Goal: Task Accomplishment & Management: Manage account settings

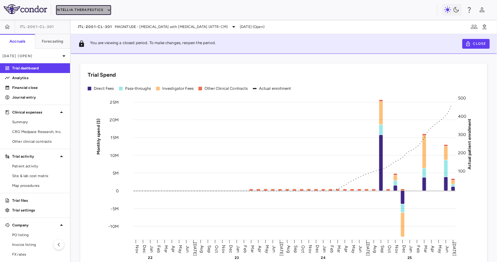
click at [82, 7] on button "Intellia Therapeutics" at bounding box center [83, 10] width 55 height 10
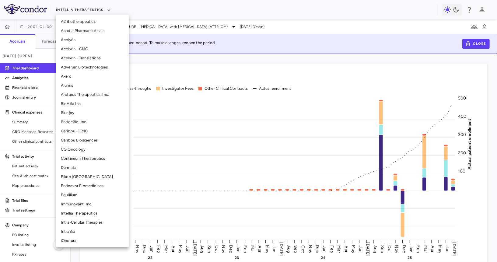
click at [80, 148] on li "CG Oncology" at bounding box center [92, 149] width 73 height 9
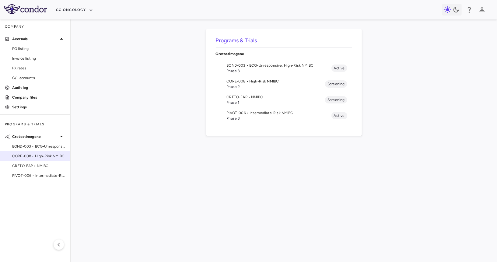
click at [46, 155] on span "CORE-008 • High-Risk NMIBC" at bounding box center [38, 156] width 53 height 5
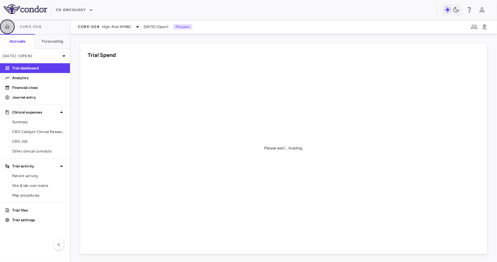
click at [7, 26] on icon "button" at bounding box center [7, 27] width 6 height 6
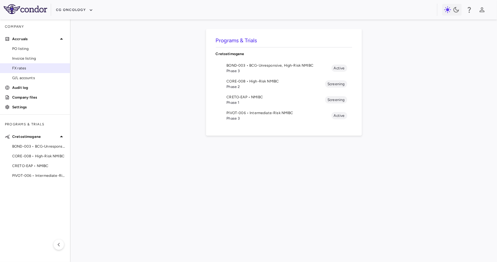
click at [23, 68] on span "FX rates" at bounding box center [38, 67] width 53 height 5
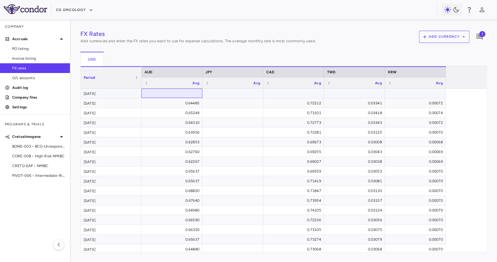
click at [181, 96] on div at bounding box center [172, 93] width 55 height 9
click at [301, 94] on div at bounding box center [294, 93] width 55 height 9
type input "********"
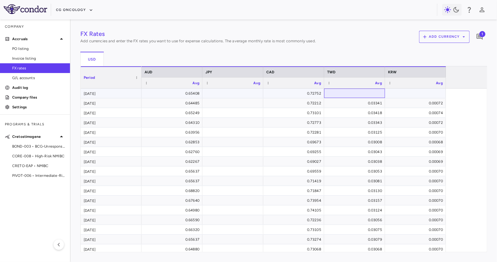
click at [345, 93] on div at bounding box center [354, 93] width 55 height 9
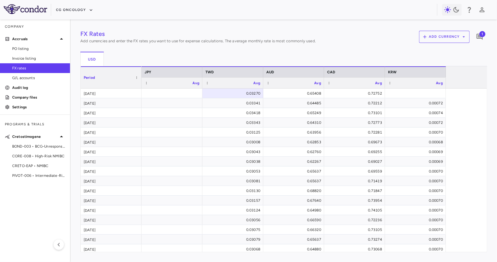
click at [430, 94] on div at bounding box center [415, 93] width 55 height 9
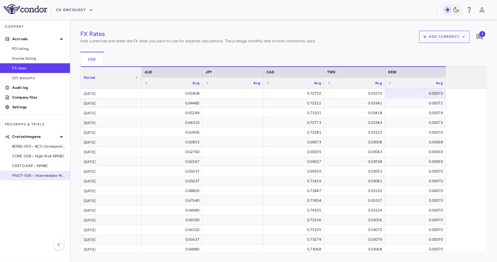
click at [39, 178] on div "PIVOT-006 • Intermediate-Risk NMIBC" at bounding box center [35, 175] width 70 height 9
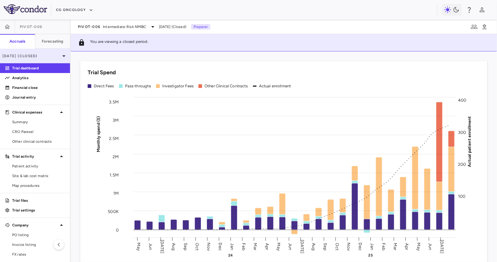
click at [53, 56] on p "Jul 2025 (Closed)" at bounding box center [31, 55] width 58 height 5
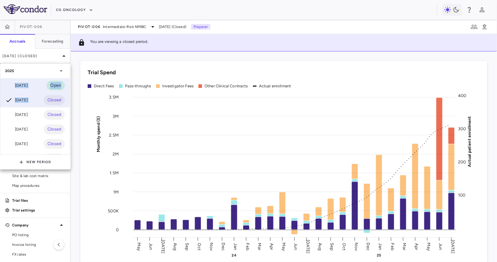
drag, startPoint x: 39, startPoint y: 99, endPoint x: 39, endPoint y: 86, distance: 13.7
click at [39, 86] on div "Aug 2025 Open Jul 2025 Closed Jun 2025 Closed May 2025 Closed Apr 2025 Closed M…" at bounding box center [34, 136] width 69 height 117
click at [39, 86] on div "Aug 2025 Open" at bounding box center [34, 85] width 69 height 15
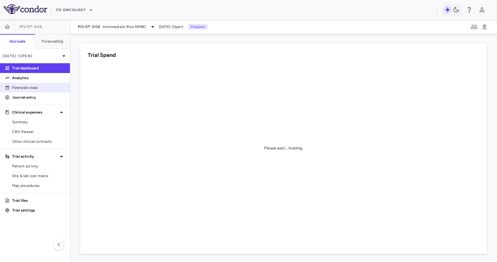
click at [44, 84] on link "Financial close" at bounding box center [35, 87] width 70 height 9
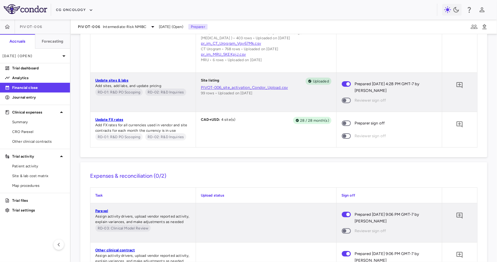
scroll to position [530, 0]
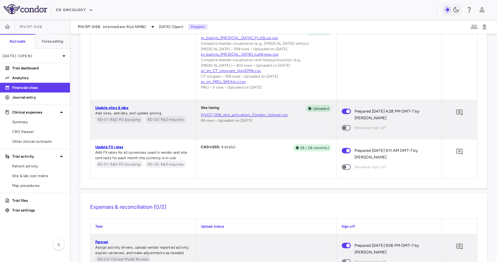
scroll to position [502, 0]
click at [56, 131] on span "CRO Parexel" at bounding box center [38, 131] width 53 height 5
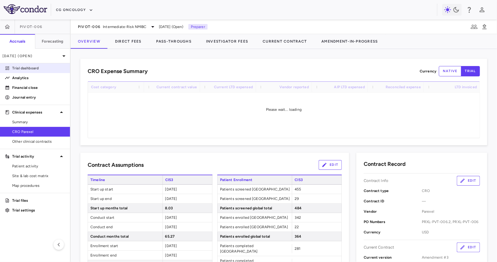
click at [49, 68] on p "Trial dashboard" at bounding box center [38, 67] width 53 height 5
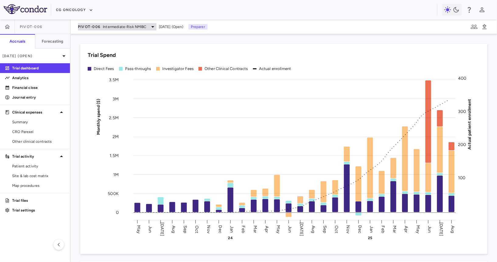
click at [86, 30] on div "PIVOT-006 Intermediate-Risk NMIBC" at bounding box center [117, 26] width 79 height 7
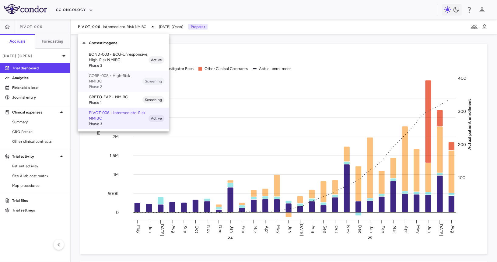
click at [98, 78] on p "CORE-008 • High-Risk NMIBC" at bounding box center [116, 78] width 54 height 11
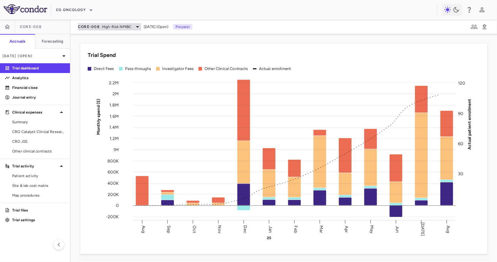
click at [135, 23] on icon at bounding box center [137, 26] width 7 height 7
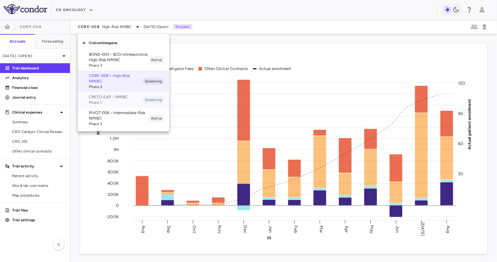
click at [119, 103] on span "Phase 1" at bounding box center [116, 102] width 54 height 5
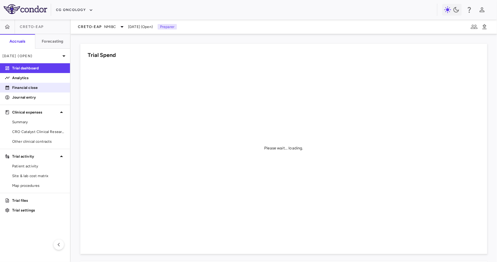
click at [43, 84] on link "Financial close" at bounding box center [35, 87] width 70 height 9
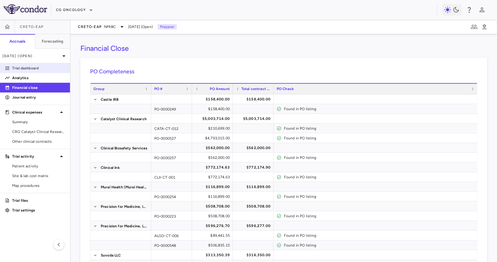
click at [47, 66] on p "Trial dashboard" at bounding box center [38, 67] width 53 height 5
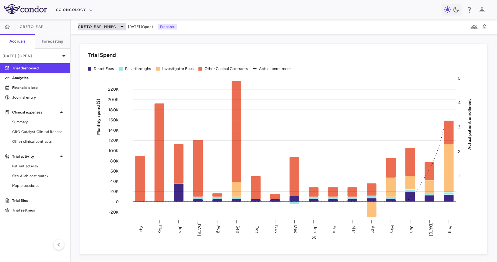
click at [116, 24] on span "NMIBC" at bounding box center [110, 26] width 12 height 5
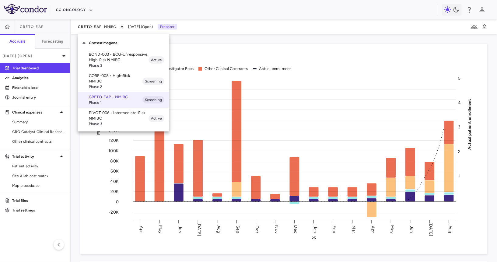
click at [118, 58] on p "BOND-003 • BCG-Unresponsive, High-Risk NMIBC" at bounding box center [119, 57] width 60 height 11
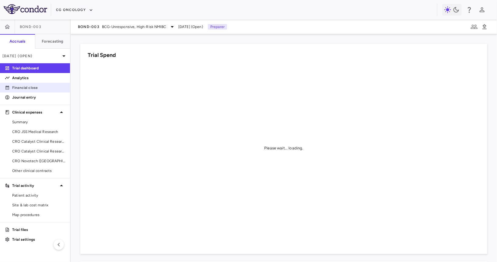
click at [40, 90] on p "Financial close" at bounding box center [38, 87] width 53 height 5
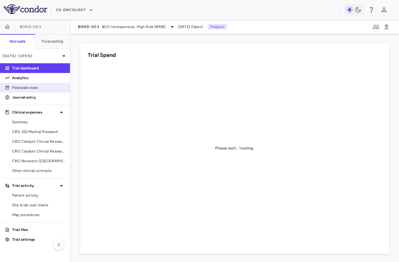
click at [34, 87] on p "Financial close" at bounding box center [38, 87] width 53 height 5
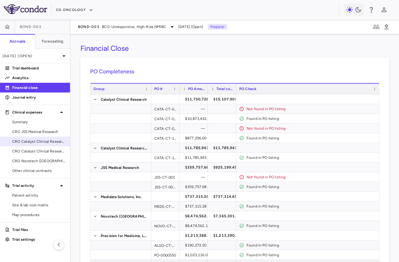
click at [42, 143] on span "CRO Catalyst Clinical Research" at bounding box center [38, 141] width 53 height 5
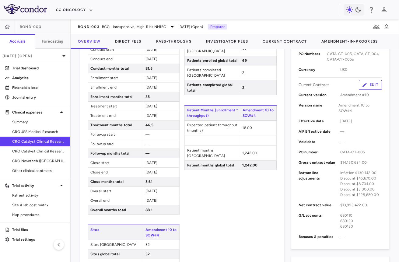
scroll to position [134, 0]
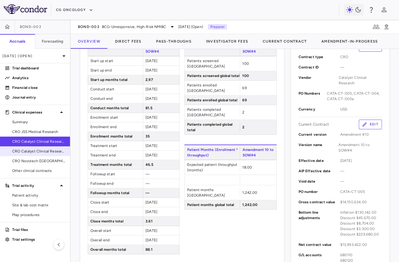
click at [54, 150] on span "CRO Catalyst Clinical Research - Cohort P" at bounding box center [38, 151] width 53 height 5
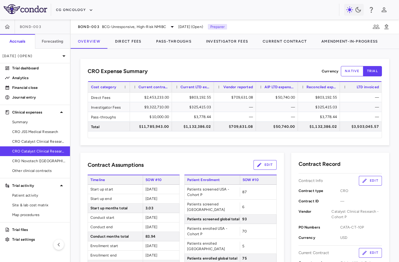
scroll to position [1, 0]
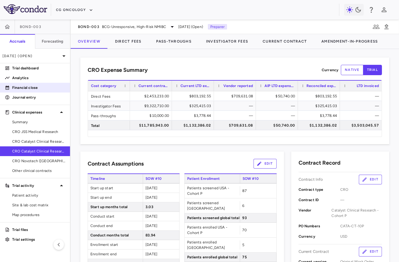
click at [52, 87] on p "Financial close" at bounding box center [38, 87] width 53 height 5
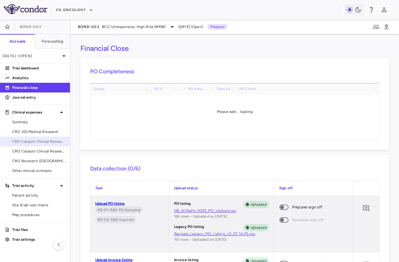
click at [38, 144] on span "CRO Catalyst Clinical Research" at bounding box center [38, 141] width 53 height 5
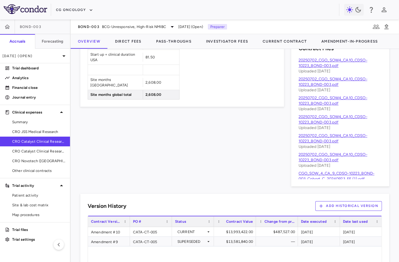
scroll to position [420, 0]
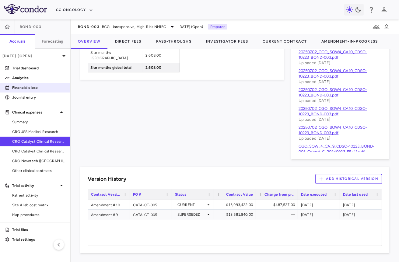
click at [46, 87] on p "Financial close" at bounding box center [38, 87] width 53 height 5
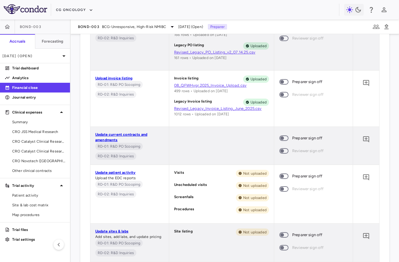
scroll to position [229, 0]
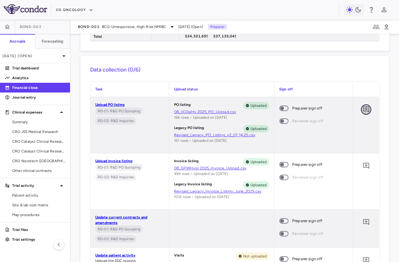
click at [366, 109] on icon "Add comment" at bounding box center [366, 109] width 7 height 7
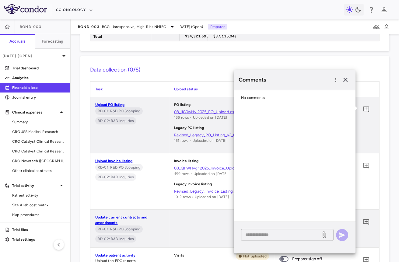
click at [272, 237] on textarea at bounding box center [281, 235] width 71 height 7
paste textarea "**********"
type textarea "**********"
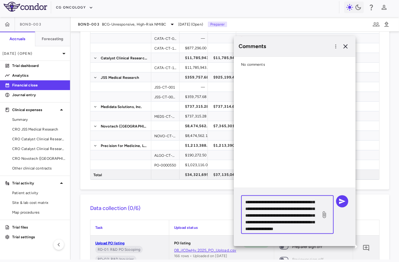
scroll to position [0, 0]
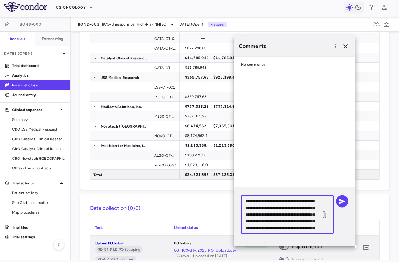
drag, startPoint x: 297, startPoint y: 229, endPoint x: 234, endPoint y: 197, distance: 71.1
click at [234, 197] on div "**********" at bounding box center [295, 217] width 122 height 58
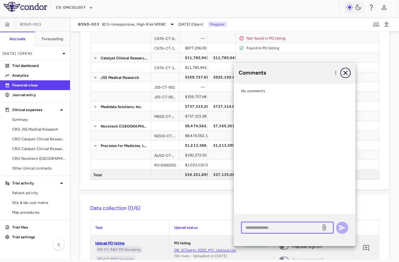
click at [343, 71] on icon "button" at bounding box center [345, 72] width 7 height 7
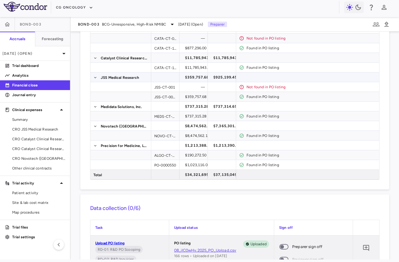
scroll to position [7, 0]
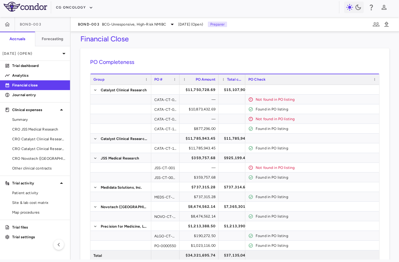
drag, startPoint x: 207, startPoint y: 79, endPoint x: 217, endPoint y: 81, distance: 10.9
click at [217, 81] on div at bounding box center [218, 79] width 2 height 10
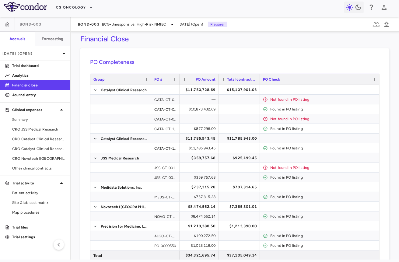
drag, startPoint x: 245, startPoint y: 78, endPoint x: 259, endPoint y: 78, distance: 14.6
click at [259, 78] on div at bounding box center [260, 79] width 2 height 10
click at [41, 141] on span "CRO Catalyst Clinical Research" at bounding box center [38, 138] width 53 height 5
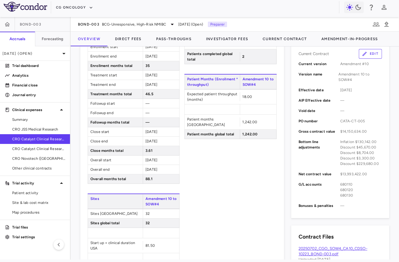
scroll to position [202, 0]
click at [46, 87] on p "Financial close" at bounding box center [38, 85] width 53 height 5
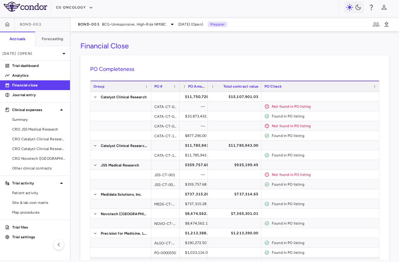
drag, startPoint x: 236, startPoint y: 87, endPoint x: 257, endPoint y: 90, distance: 21.2
click at [257, 90] on div "Group PO # PO Amount Total contract value" at bounding box center [234, 86] width 289 height 11
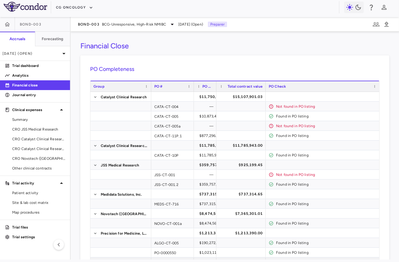
drag, startPoint x: 179, startPoint y: 89, endPoint x: 189, endPoint y: 92, distance: 10.8
click at [189, 92] on div "Group PO # PO Amount Total contract value" at bounding box center [234, 174] width 289 height 187
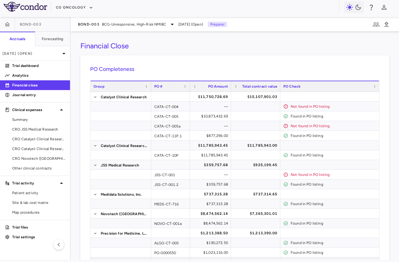
drag, startPoint x: 212, startPoint y: 89, endPoint x: 230, endPoint y: 90, distance: 18.0
click at [230, 90] on div at bounding box center [231, 86] width 2 height 10
click at [37, 140] on span "CRO Catalyst Clinical Research" at bounding box center [38, 138] width 53 height 5
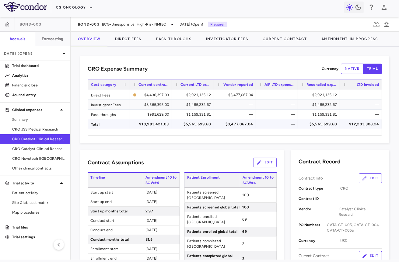
click at [160, 125] on div "$13,993,421.03" at bounding box center [153, 124] width 34 height 10
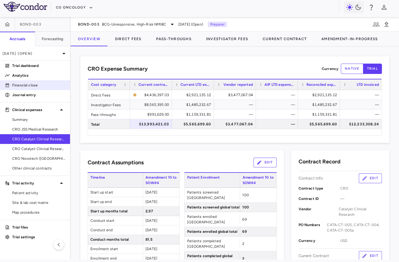
click at [37, 89] on link "Financial close" at bounding box center [35, 85] width 70 height 9
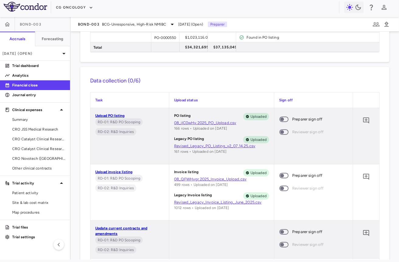
scroll to position [218, 0]
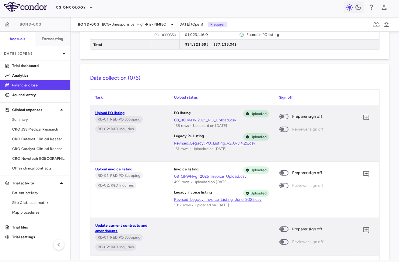
click at [372, 110] on div "0" at bounding box center [366, 117] width 15 height 15
click at [369, 115] on icon "Add comment" at bounding box center [366, 118] width 6 height 6
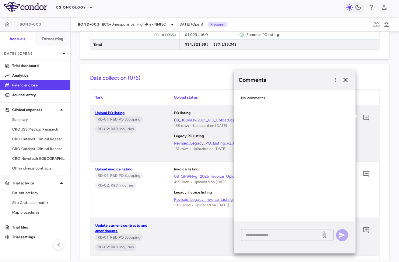
click at [283, 240] on div "* ​" at bounding box center [287, 235] width 93 height 12
paste textarea "**********"
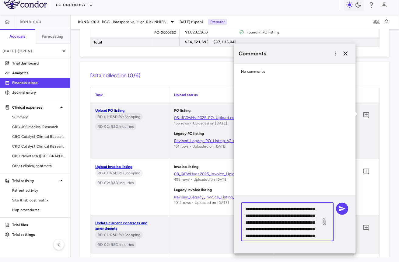
scroll to position [5, 0]
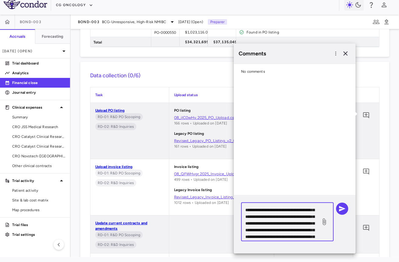
drag, startPoint x: 290, startPoint y: 218, endPoint x: 268, endPoint y: 218, distance: 21.3
click at [268, 218] on textarea "**********" at bounding box center [281, 222] width 71 height 34
paste textarea "*"
click at [272, 218] on textarea "**********" at bounding box center [281, 222] width 71 height 34
click at [311, 217] on textarea "**********" at bounding box center [281, 222] width 71 height 34
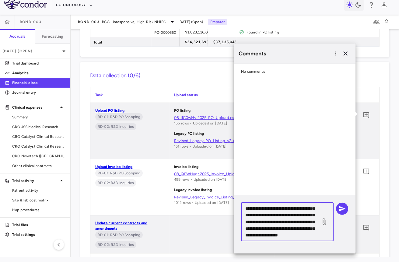
scroll to position [27, 0]
type textarea "**********"
click at [346, 208] on icon "button" at bounding box center [342, 208] width 7 height 7
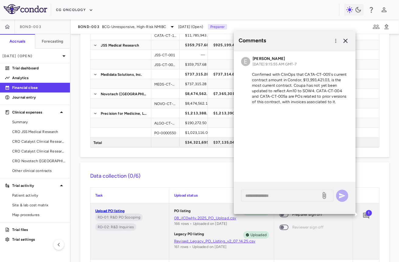
scroll to position [96, 0]
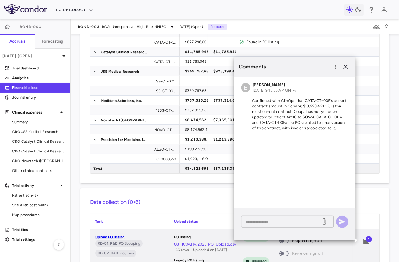
click at [271, 224] on textarea at bounding box center [281, 221] width 71 height 7
paste textarea "**********"
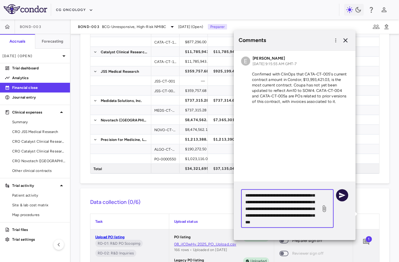
type textarea "**********"
click at [345, 196] on icon "button" at bounding box center [342, 195] width 7 height 7
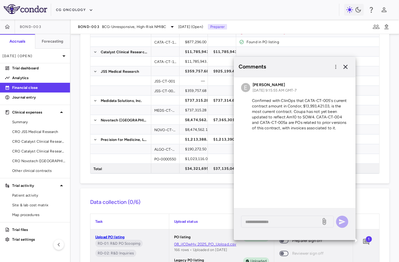
scroll to position [0, 0]
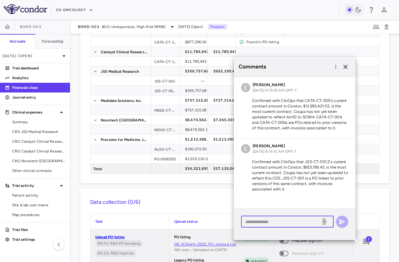
click at [280, 222] on textarea at bounding box center [281, 221] width 71 height 7
paste textarea "**********"
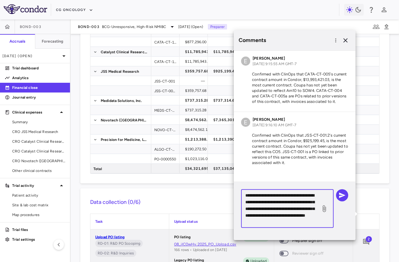
scroll to position [5, 0]
type textarea "**********"
click at [343, 196] on icon "button" at bounding box center [342, 195] width 6 height 5
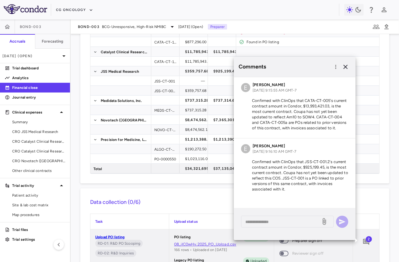
scroll to position [0, 0]
click at [346, 62] on button "button" at bounding box center [346, 67] width 10 height 10
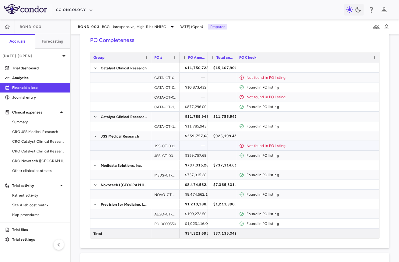
scroll to position [28, 0]
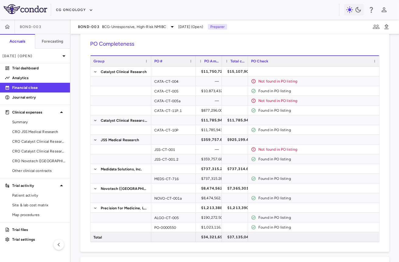
drag, startPoint x: 179, startPoint y: 63, endPoint x: 195, endPoint y: 63, distance: 16.1
click at [195, 63] on div at bounding box center [195, 61] width 2 height 10
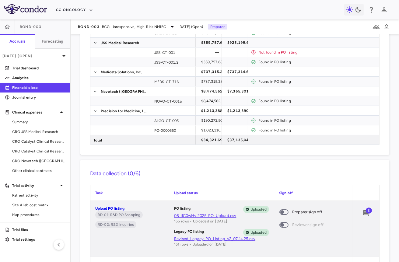
scroll to position [141, 0]
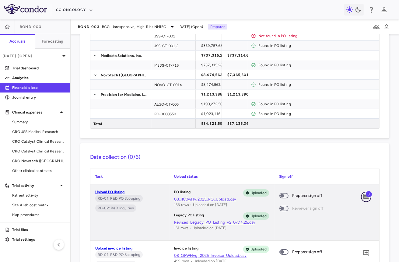
click at [364, 194] on icon "Add comment" at bounding box center [366, 197] width 6 height 6
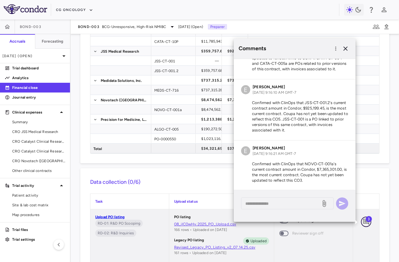
scroll to position [115, 0]
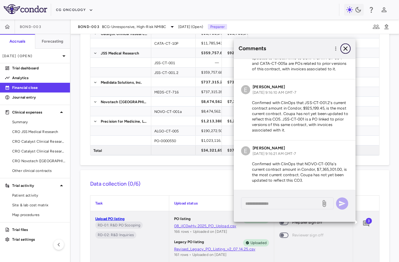
click at [346, 49] on icon "button" at bounding box center [346, 48] width 4 height 4
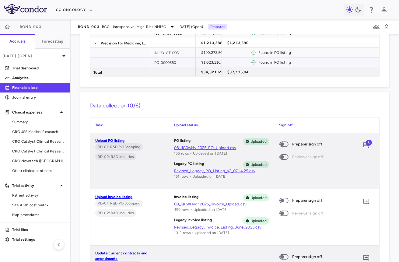
scroll to position [259, 0]
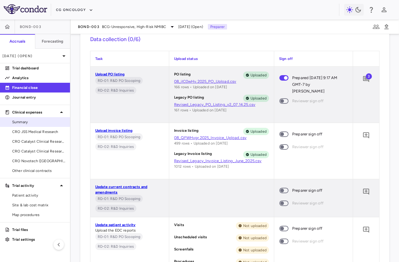
click at [41, 124] on span "Summary" at bounding box center [38, 121] width 53 height 5
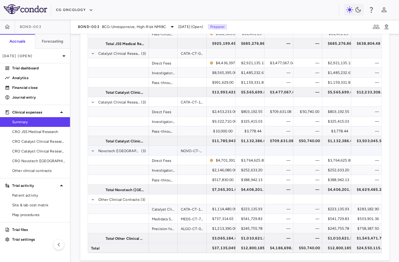
scroll to position [86, 0]
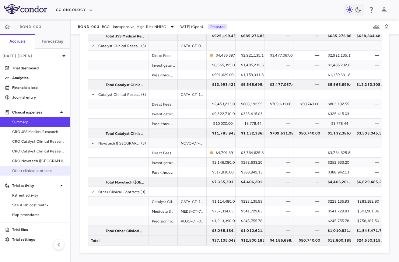
click at [53, 171] on span "Other clinical contracts" at bounding box center [38, 170] width 53 height 5
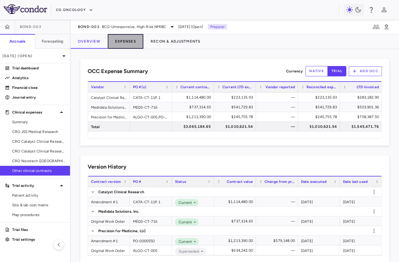
click at [123, 47] on button "Expenses" at bounding box center [126, 41] width 36 height 15
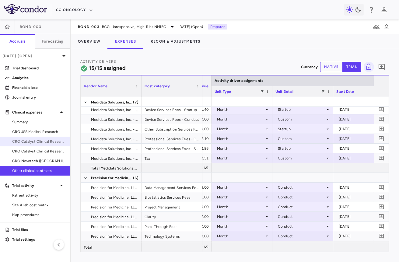
click at [42, 143] on span "CRO Catalyst Clinical Research" at bounding box center [38, 141] width 53 height 5
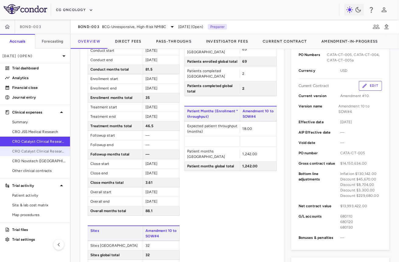
click at [44, 152] on span "CRO Catalyst Clinical Research - Cohort P" at bounding box center [38, 151] width 53 height 5
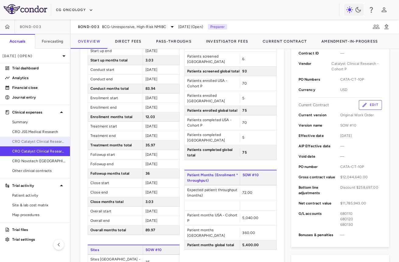
click at [39, 140] on span "CRO Catalyst Clinical Research" at bounding box center [38, 141] width 53 height 5
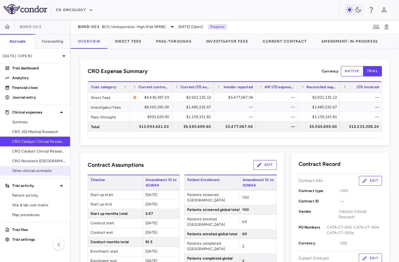
click at [45, 168] on span "Other clinical contracts" at bounding box center [38, 170] width 53 height 5
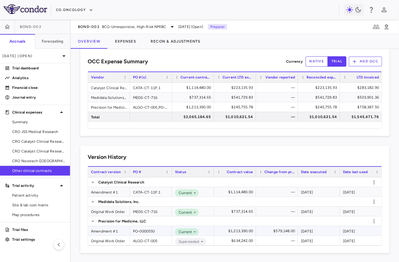
click at [114, 229] on div "Amendment #1" at bounding box center [109, 230] width 42 height 9
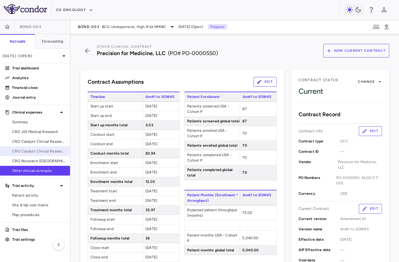
click at [51, 150] on span "CRO Catalyst Clinical Research - Cohort P" at bounding box center [38, 151] width 53 height 5
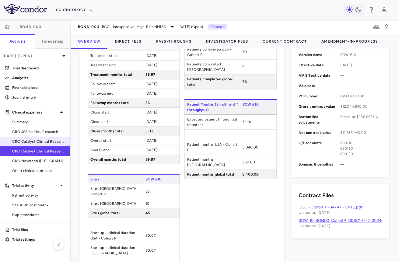
click at [53, 140] on span "CRO Catalyst Clinical Research" at bounding box center [38, 141] width 53 height 5
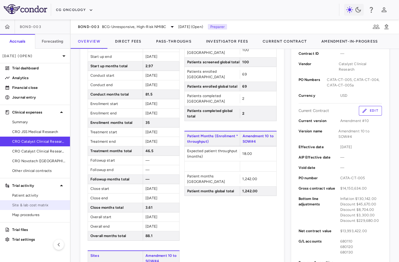
click at [38, 205] on span "Site & lab cost matrix" at bounding box center [38, 205] width 53 height 5
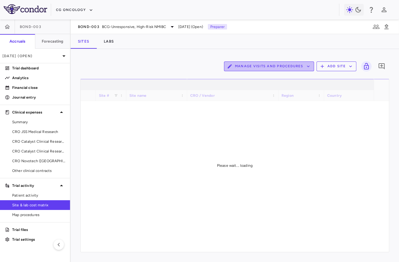
click at [288, 66] on button "Manage Visits and Procedures" at bounding box center [269, 67] width 90 height 10
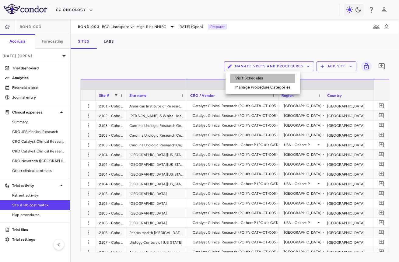
click at [274, 77] on li "Visit Schedules" at bounding box center [263, 78] width 65 height 9
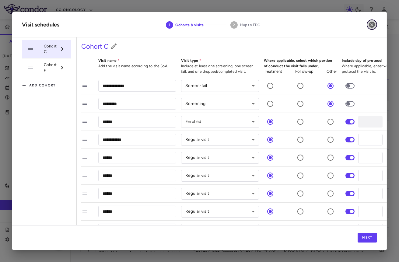
click at [370, 27] on icon "button" at bounding box center [372, 24] width 7 height 7
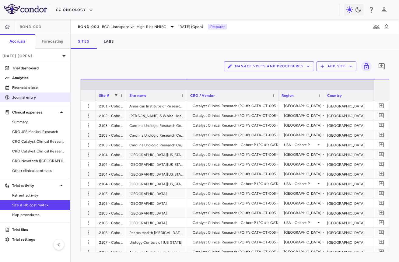
click at [37, 93] on div "Journal entry" at bounding box center [35, 98] width 70 height 10
click at [40, 88] on p "Financial close" at bounding box center [38, 87] width 53 height 5
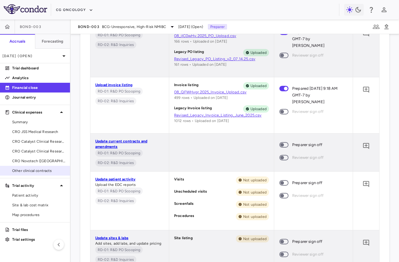
click at [31, 171] on span "Other clinical contracts" at bounding box center [38, 170] width 53 height 5
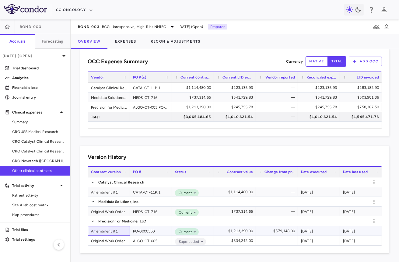
click at [108, 231] on div "Amendment #1" at bounding box center [109, 230] width 42 height 9
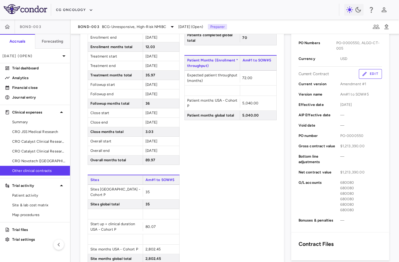
click at [377, 72] on button "Edit" at bounding box center [370, 74] width 23 height 10
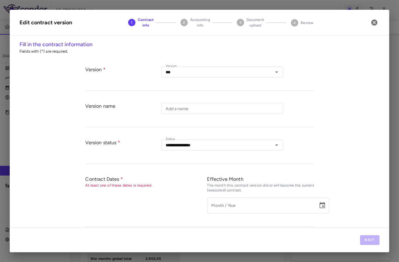
type input "**********"
type input "*********"
type input "**********"
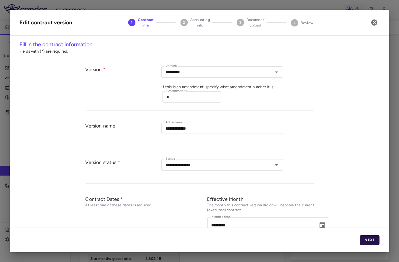
click at [371, 243] on button "Next" at bounding box center [369, 240] width 19 height 10
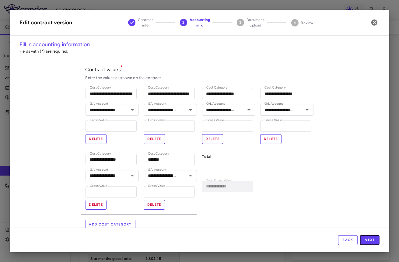
click at [371, 243] on button "Next" at bounding box center [369, 240] width 19 height 10
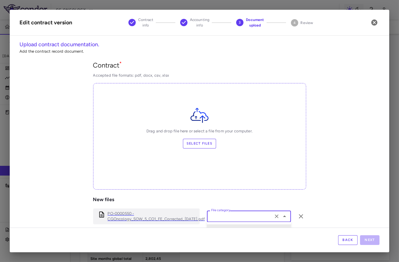
click at [270, 219] on input "File category" at bounding box center [240, 217] width 62 height 8
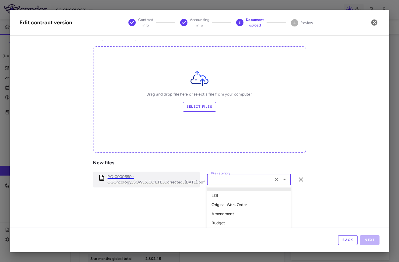
scroll to position [59, 0]
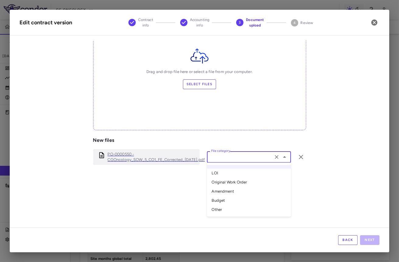
click at [246, 190] on li "Amendment" at bounding box center [249, 191] width 84 height 9
type input "*********"
click at [369, 238] on button "Next" at bounding box center [369, 240] width 19 height 10
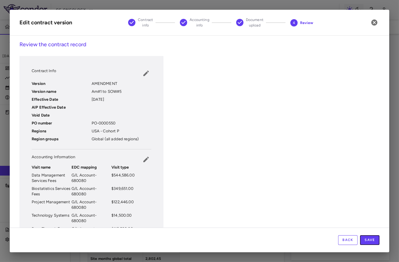
click at [369, 238] on button "Save" at bounding box center [369, 240] width 19 height 10
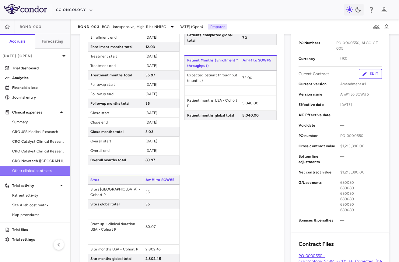
click at [39, 171] on span "Other clinical contracts" at bounding box center [38, 170] width 53 height 5
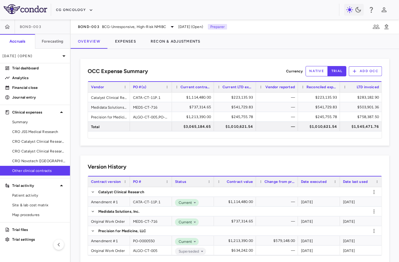
scroll to position [10, 0]
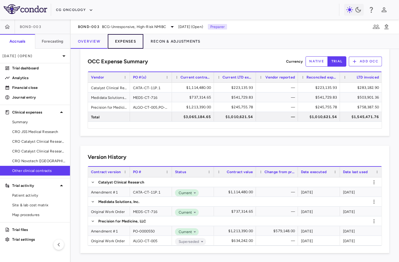
click at [131, 42] on button "Expenses" at bounding box center [126, 41] width 36 height 15
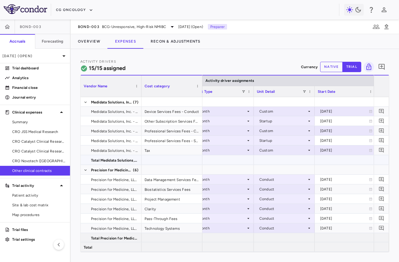
scroll to position [0, 144]
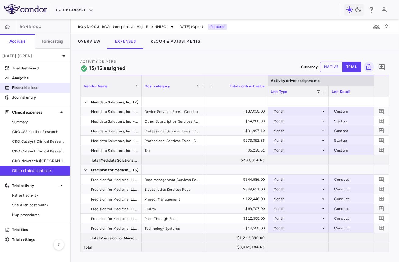
click at [46, 88] on p "Financial close" at bounding box center [38, 87] width 53 height 5
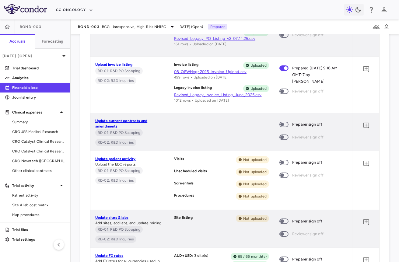
click at [285, 122] on span at bounding box center [284, 124] width 9 height 5
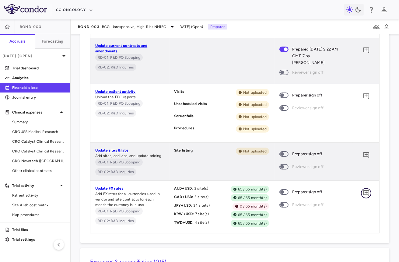
click at [368, 190] on icon "Add comment" at bounding box center [366, 193] width 7 height 7
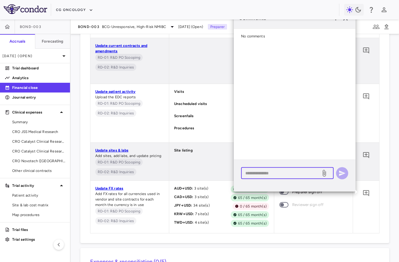
click at [295, 170] on textarea at bounding box center [281, 173] width 71 height 7
paste textarea "**********"
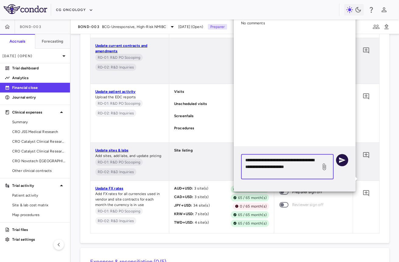
type textarea "**********"
click at [342, 162] on icon "button" at bounding box center [342, 160] width 7 height 7
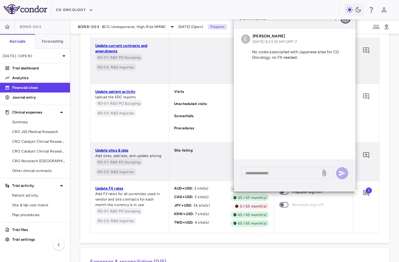
click at [348, 20] on icon "button" at bounding box center [345, 18] width 7 height 7
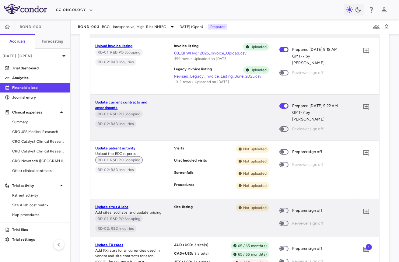
scroll to position [356, 0]
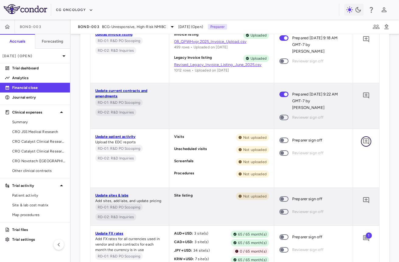
click at [364, 140] on icon "Add comment" at bounding box center [366, 142] width 6 height 6
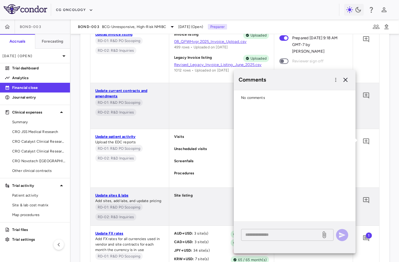
click at [287, 232] on textarea at bounding box center [281, 235] width 71 height 7
click at [325, 232] on icon at bounding box center [324, 234] width 7 height 7
click at [0, 0] on input "file" at bounding box center [0, 0] width 0 height 0
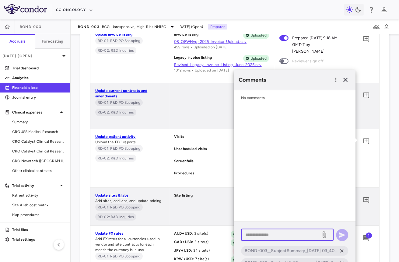
click at [283, 234] on textarea at bounding box center [281, 235] width 71 height 7
click at [340, 250] on icon at bounding box center [341, 250] width 5 height 5
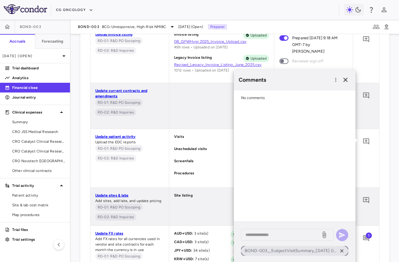
click at [340, 250] on icon at bounding box center [341, 250] width 5 height 5
click at [273, 234] on textarea at bounding box center [281, 235] width 71 height 7
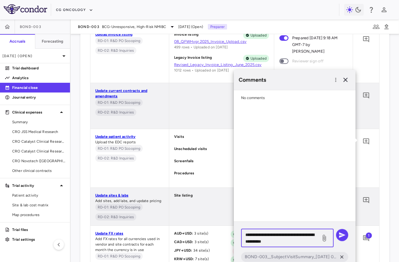
click at [254, 242] on textarea "**********" at bounding box center [281, 238] width 71 height 13
drag, startPoint x: 293, startPoint y: 242, endPoint x: 275, endPoint y: 242, distance: 17.4
click at [275, 242] on textarea "**********" at bounding box center [281, 238] width 71 height 13
drag, startPoint x: 313, startPoint y: 243, endPoint x: 284, endPoint y: 242, distance: 29.3
click at [284, 242] on textarea "**********" at bounding box center [281, 238] width 71 height 13
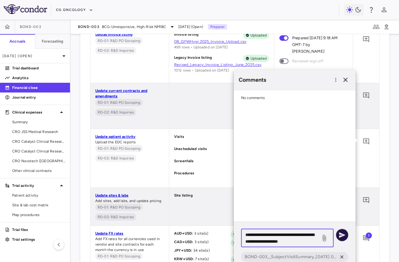
type textarea "**********"
click at [343, 233] on icon "button" at bounding box center [342, 235] width 7 height 7
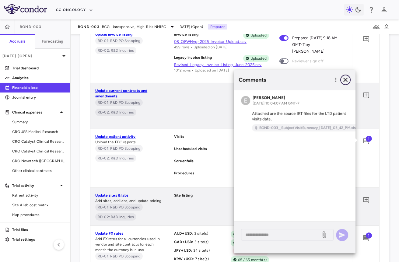
click at [346, 81] on icon "button" at bounding box center [346, 80] width 4 height 4
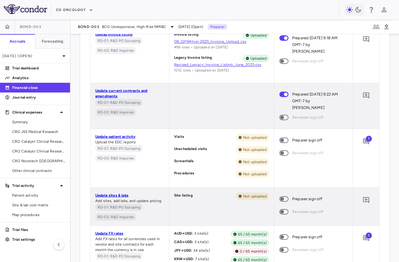
scroll to position [35, 0]
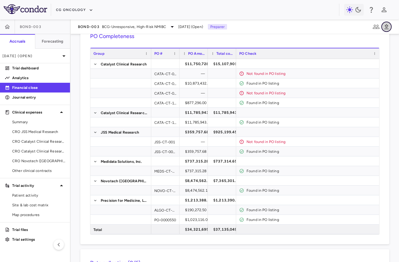
click at [388, 29] on icon "button" at bounding box center [387, 26] width 4 height 5
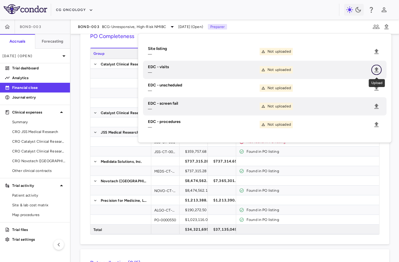
click at [379, 69] on icon "Upload" at bounding box center [377, 69] width 4 height 5
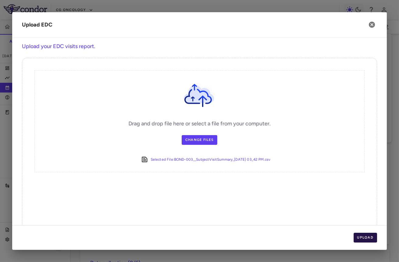
click at [369, 236] on button "Upload" at bounding box center [366, 238] width 24 height 10
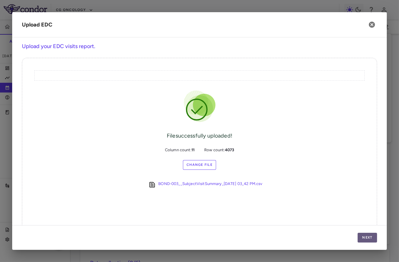
click at [369, 236] on button "Next" at bounding box center [367, 238] width 19 height 10
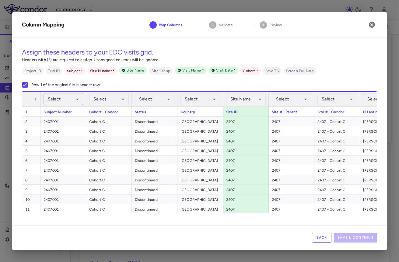
click at [59, 101] on body "Skip to sidebar Skip to main content CG Oncology BOND-003 Accruals Forecasting …" at bounding box center [199, 131] width 399 height 262
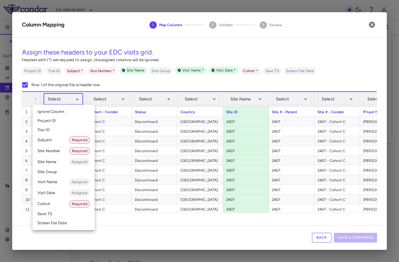
click at [59, 140] on li "Subject Required" at bounding box center [64, 140] width 62 height 11
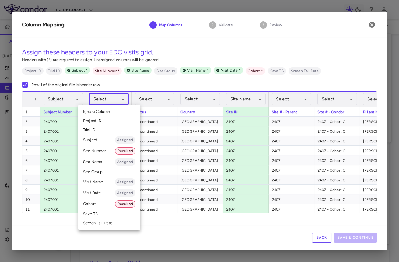
click at [114, 99] on body "Skip to sidebar Skip to main content CG Oncology BOND-003 Accruals Forecasting …" at bounding box center [199, 131] width 399 height 262
click at [106, 96] on div at bounding box center [199, 131] width 399 height 262
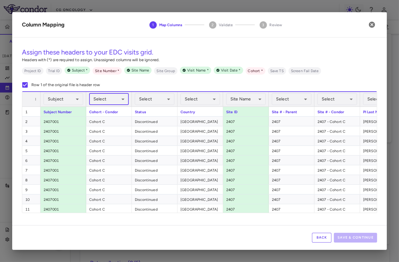
click at [108, 101] on body "Skip to sidebar Skip to main content CG Oncology BOND-003 Accruals Forecasting …" at bounding box center [199, 131] width 399 height 262
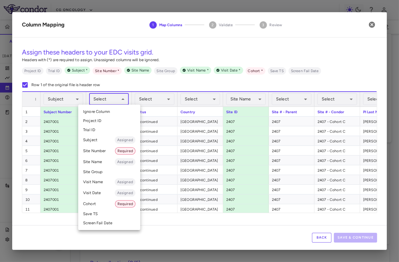
click at [103, 203] on li "Cohort Required" at bounding box center [109, 204] width 62 height 11
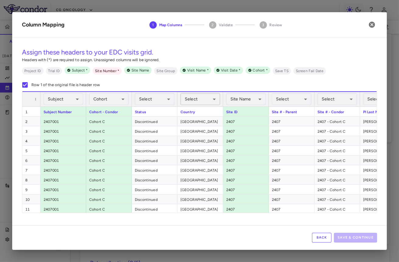
click at [203, 97] on body "Skip to sidebar Skip to main content CG Oncology BOND-003 Accruals Forecasting …" at bounding box center [199, 131] width 399 height 262
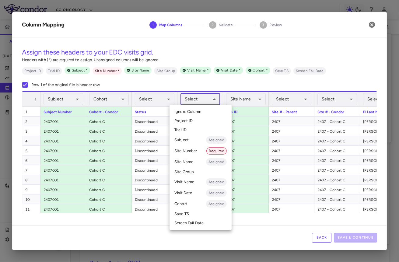
click at [203, 97] on div at bounding box center [199, 131] width 399 height 262
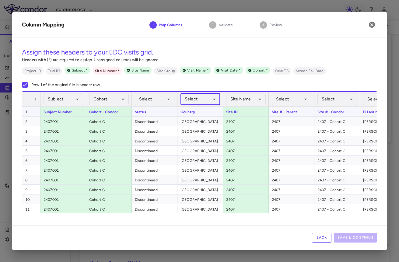
scroll to position [0, 112]
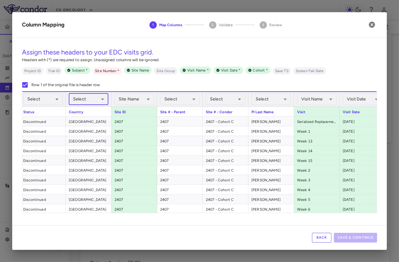
click at [226, 106] on div "Select ​" at bounding box center [226, 99] width 40 height 15
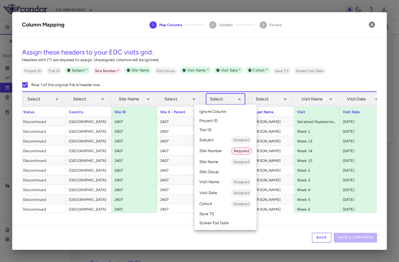
click at [226, 102] on body "Skip to sidebar Skip to main content CG Oncology BOND-003 Accruals Forecasting …" at bounding box center [199, 131] width 399 height 262
click at [218, 152] on li "Site Number Required" at bounding box center [226, 151] width 62 height 11
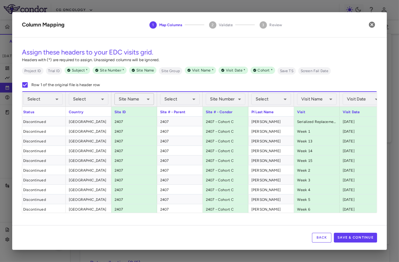
click at [145, 101] on body "Skip to sidebar Skip to main content CG Oncology BOND-003 Accruals Forecasting …" at bounding box center [199, 131] width 399 height 262
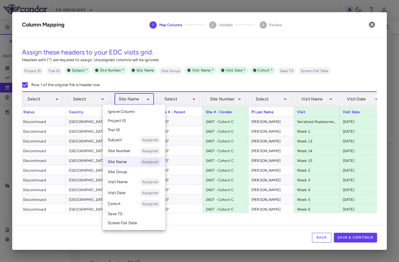
click at [138, 109] on li "Ignore Column" at bounding box center [134, 111] width 62 height 9
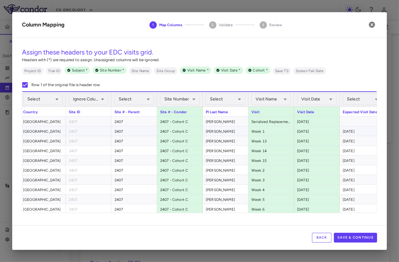
scroll to position [0, 165]
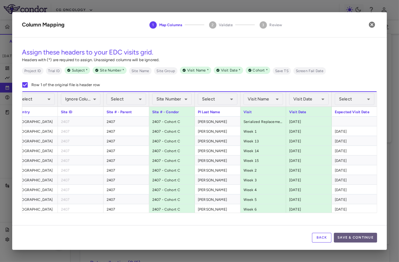
click at [362, 238] on button "Save & Continue" at bounding box center [355, 238] width 43 height 10
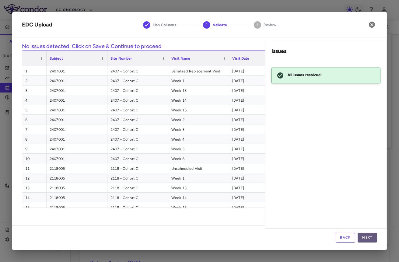
click at [364, 238] on button "Next" at bounding box center [367, 238] width 19 height 10
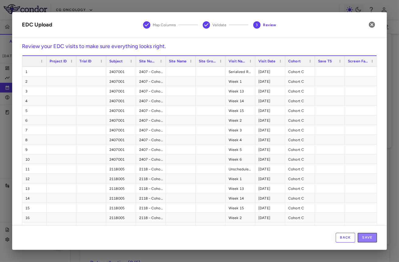
click at [364, 238] on button "Save" at bounding box center [367, 238] width 19 height 10
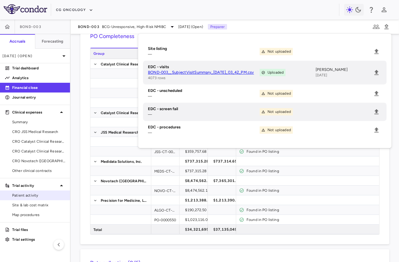
click at [39, 193] on span "Patient activity" at bounding box center [38, 195] width 53 height 5
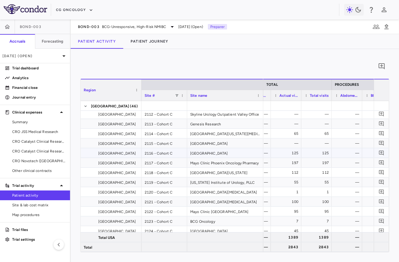
scroll to position [0, 2955]
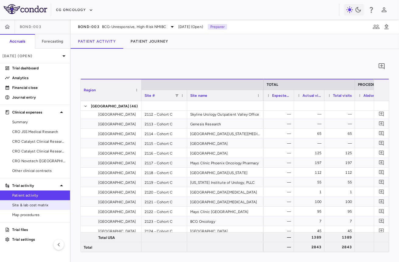
click at [59, 203] on span "Site & lab cost matrix" at bounding box center [38, 205] width 53 height 5
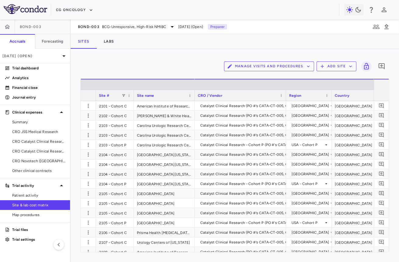
drag, startPoint x: 125, startPoint y: 93, endPoint x: 132, endPoint y: 94, distance: 6.6
click at [133, 94] on div at bounding box center [134, 95] width 2 height 11
click at [32, 202] on link "Site & lab cost matrix" at bounding box center [35, 205] width 70 height 9
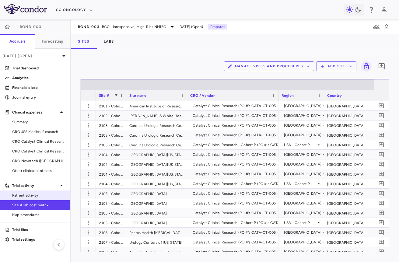
click at [37, 193] on span "Patient activity" at bounding box center [38, 195] width 53 height 5
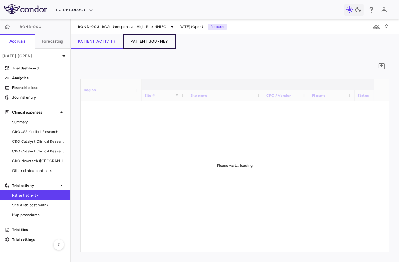
click at [160, 46] on button "Patient Journey" at bounding box center [149, 41] width 53 height 15
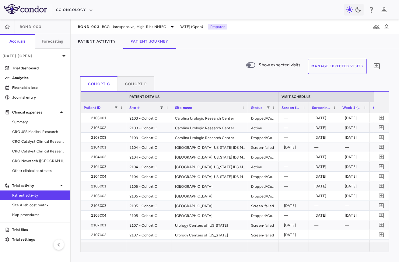
click at [333, 62] on button "Manage Expected Visits" at bounding box center [337, 66] width 59 height 15
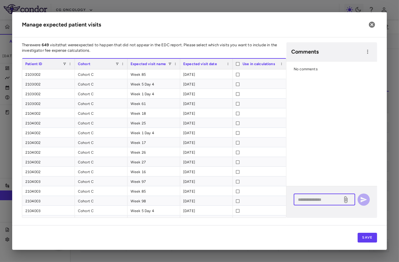
click at [314, 200] on textarea at bounding box center [318, 199] width 40 height 7
paste textarea "**********"
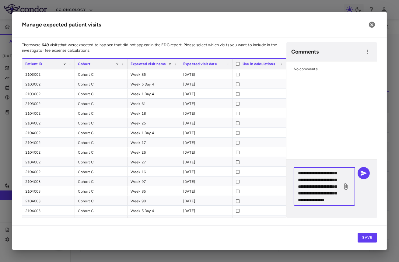
scroll to position [55, 0]
type textarea "**********"
click at [116, 65] on span at bounding box center [117, 64] width 4 height 4
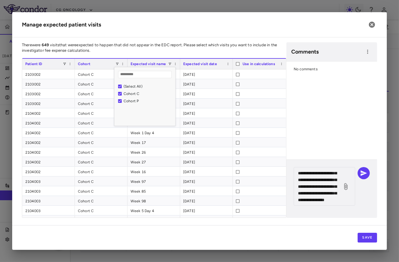
click at [132, 101] on div "Cohort P" at bounding box center [149, 101] width 50 height 4
click at [206, 91] on div "2022-02-18" at bounding box center [206, 93] width 53 height 9
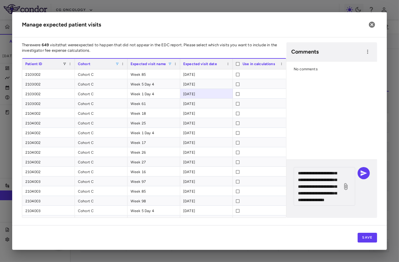
click at [169, 62] on span at bounding box center [170, 64] width 4 height 4
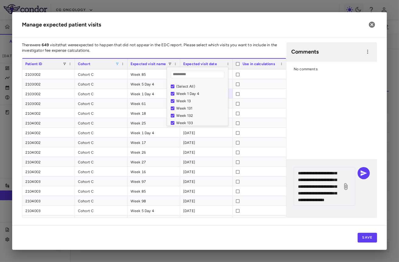
click at [184, 86] on div "(Select All)" at bounding box center [201, 86] width 50 height 4
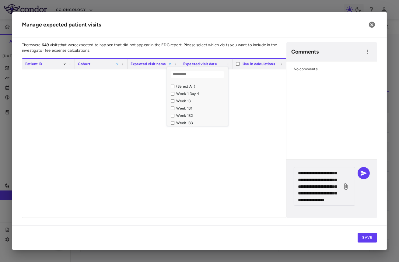
click at [184, 92] on div "Week 1 Day 4" at bounding box center [201, 94] width 50 height 4
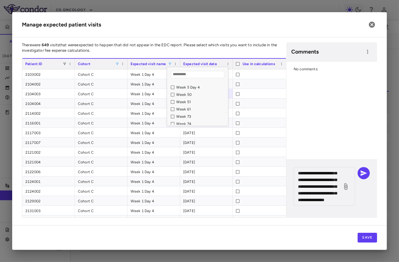
scroll to position [154, 0]
click at [193, 85] on div "Week 5 Day 4" at bounding box center [201, 86] width 50 height 4
click at [187, 97] on div "Week 61" at bounding box center [201, 98] width 50 height 4
click at [186, 98] on div "Week 85" at bounding box center [201, 99] width 50 height 4
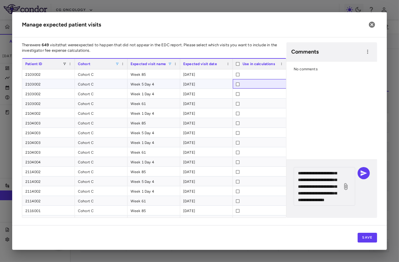
click at [253, 81] on div at bounding box center [260, 85] width 48 height 10
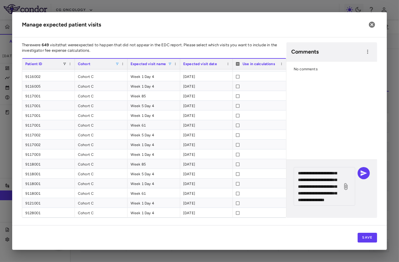
scroll to position [1147, 0]
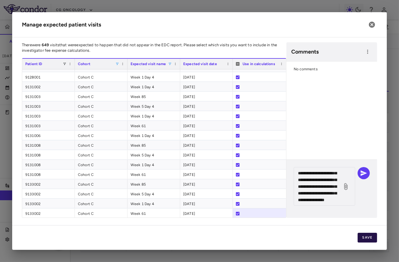
click at [365, 239] on button "Save" at bounding box center [367, 238] width 19 height 10
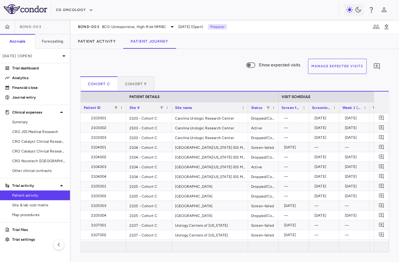
click at [342, 58] on div "Show expected visits Manage Expected Visits 0 Cohort C Cohort P Drag here to se…" at bounding box center [235, 155] width 329 height 213
click at [335, 67] on button "Manage Expected Visits" at bounding box center [337, 66] width 59 height 15
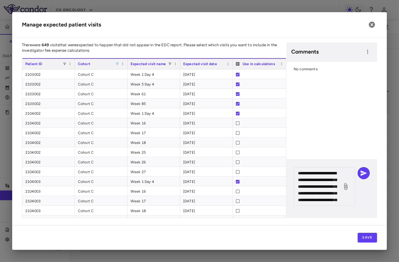
click at [115, 64] on span at bounding box center [117, 64] width 4 height 4
click at [127, 92] on div "Cohort C" at bounding box center [149, 94] width 50 height 4
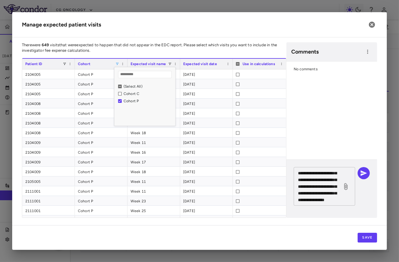
scroll to position [67, 0]
click at [168, 62] on div "Expected visit name" at bounding box center [149, 63] width 37 height 7
click at [170, 64] on span at bounding box center [170, 64] width 4 height 4
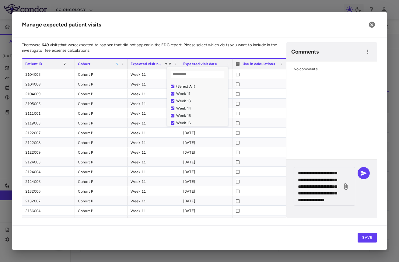
click at [179, 86] on div "(Select All)" at bounding box center [201, 86] width 50 height 4
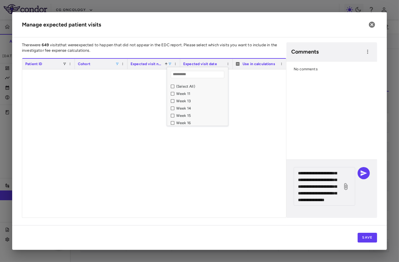
click at [178, 94] on div "Week 11" at bounding box center [201, 94] width 50 height 4
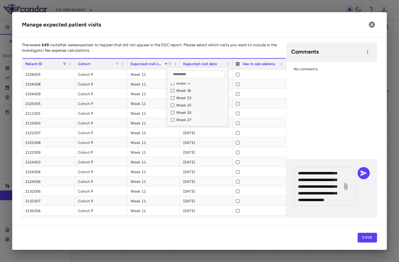
scroll to position [49, 0]
click at [186, 95] on div "Week 23" at bounding box center [201, 96] width 50 height 4
click at [185, 89] on div "Week 35" at bounding box center [201, 88] width 50 height 4
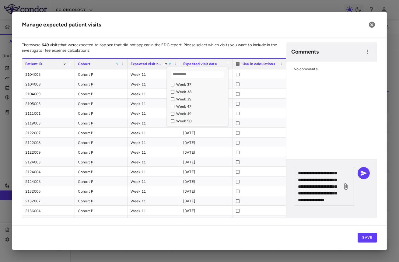
click at [182, 105] on div "Week 47" at bounding box center [201, 106] width 50 height 4
click at [325, 202] on textarea "**********" at bounding box center [318, 187] width 40 height 34
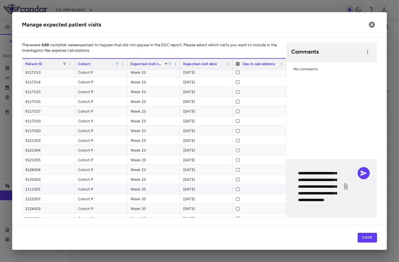
scroll to position [1070, 0]
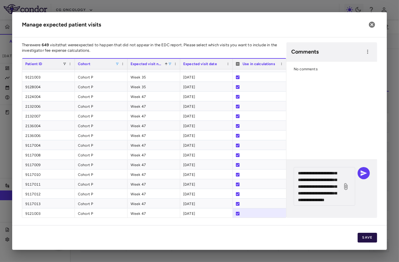
click at [367, 236] on button "Save" at bounding box center [367, 238] width 19 height 10
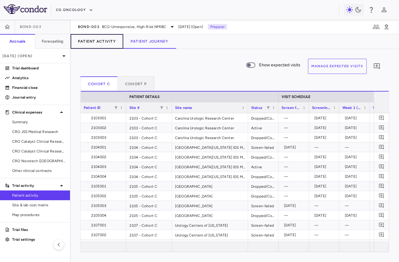
click at [97, 41] on button "Patient Activity" at bounding box center [97, 41] width 53 height 15
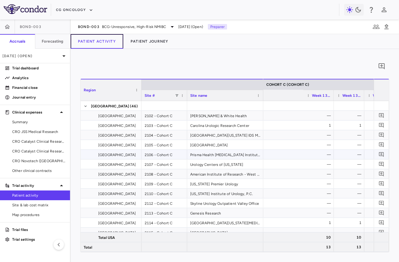
scroll to position [0, 2605]
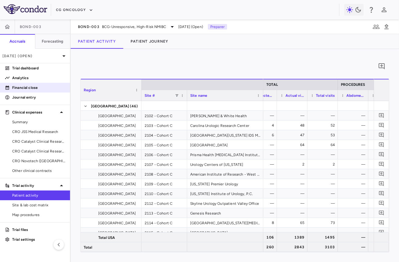
click at [36, 87] on p "Financial close" at bounding box center [38, 87] width 53 height 5
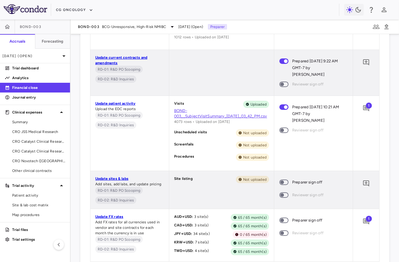
click at [366, 107] on span "1" at bounding box center [369, 106] width 6 height 6
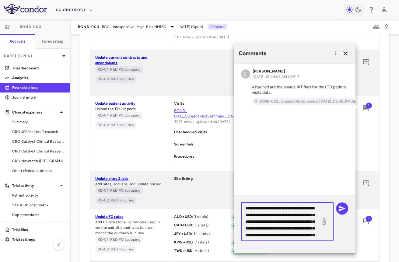
drag, startPoint x: 307, startPoint y: 235, endPoint x: 223, endPoint y: 200, distance: 91.1
click at [223, 200] on body "Skip to sidebar Skip to main content CG Oncology BOND-003 Accruals Forecasting …" at bounding box center [199, 131] width 399 height 262
click at [299, 214] on textarea "**********" at bounding box center [281, 222] width 71 height 34
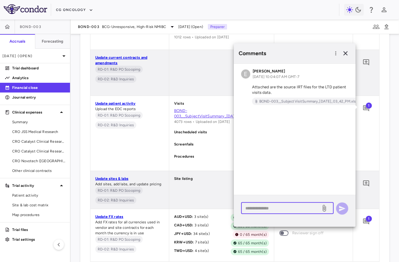
paste textarea "**********"
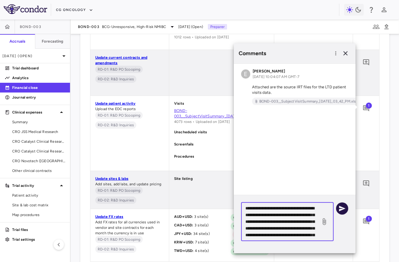
type textarea "**********"
click at [342, 209] on icon "button" at bounding box center [342, 208] width 6 height 5
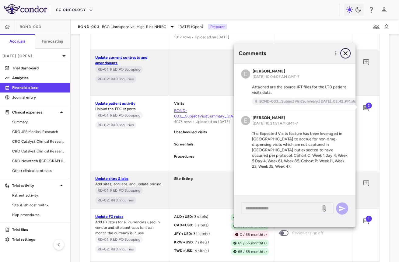
click at [347, 49] on button "button" at bounding box center [346, 53] width 10 height 10
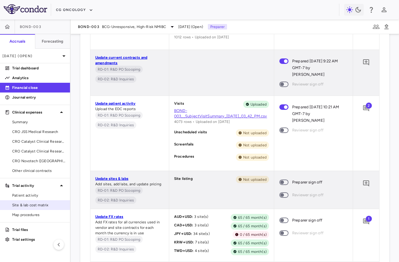
click at [32, 204] on span "Site & lab cost matrix" at bounding box center [38, 205] width 53 height 5
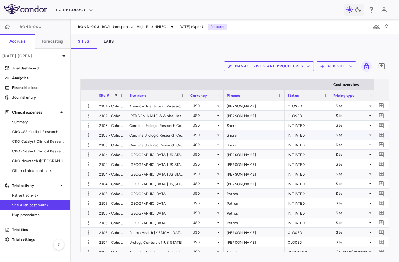
scroll to position [0, 222]
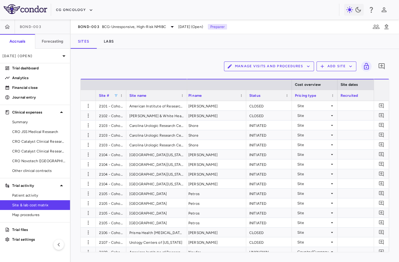
click at [117, 94] on span at bounding box center [116, 96] width 4 height 4
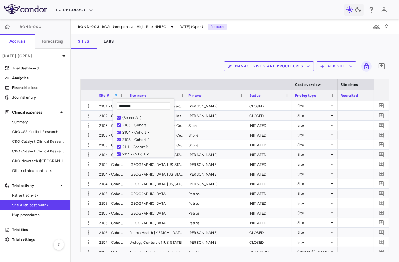
type input "********"
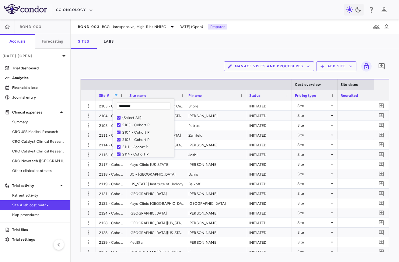
click at [177, 69] on div "Manage Visits and Procedures Add Site 0" at bounding box center [234, 66] width 309 height 15
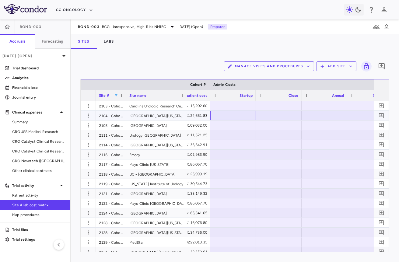
click at [239, 115] on div at bounding box center [234, 115] width 40 height 9
click at [229, 121] on div at bounding box center [234, 125] width 40 height 9
click at [219, 154] on div at bounding box center [234, 154] width 40 height 9
click at [226, 182] on div at bounding box center [234, 183] width 40 height 9
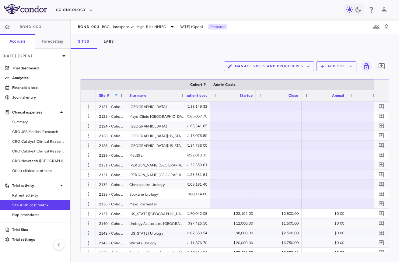
click at [229, 234] on div "$8,000.00" at bounding box center [234, 233] width 37 height 10
type input "****"
click at [234, 232] on input "****" at bounding box center [238, 234] width 36 height 10
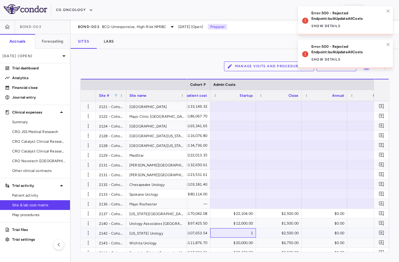
click at [242, 231] on div "1" at bounding box center [234, 233] width 37 height 10
click at [241, 232] on div "1" at bounding box center [234, 233] width 37 height 10
type input "*****"
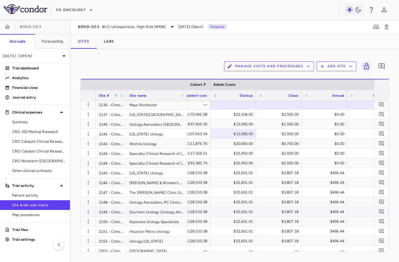
click at [239, 211] on div "$22,601.01" at bounding box center [234, 212] width 37 height 10
click at [236, 212] on div "$22,601.01" at bounding box center [234, 212] width 37 height 10
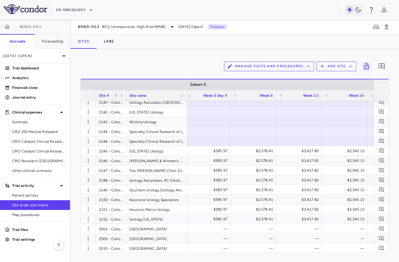
click at [157, 62] on div "Manage Visits and Procedures Add Site 0" at bounding box center [234, 66] width 309 height 15
click at [47, 89] on p "Financial close" at bounding box center [38, 87] width 53 height 5
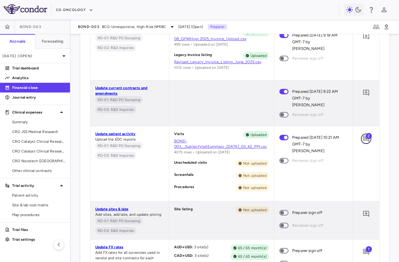
click at [365, 140] on icon "Add comment" at bounding box center [366, 139] width 6 height 6
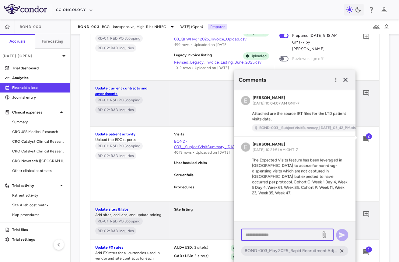
click at [287, 233] on textarea at bounding box center [281, 235] width 71 height 7
type textarea "*"
paste textarea "**********"
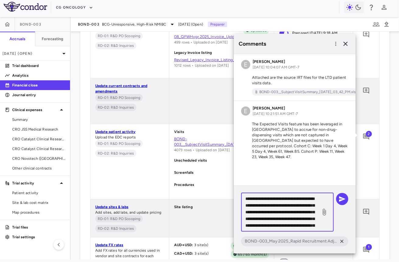
drag, startPoint x: 286, startPoint y: 205, endPoint x: 242, endPoint y: 198, distance: 45.0
click at [242, 198] on div "**********" at bounding box center [287, 212] width 93 height 39
click at [316, 200] on textarea "**********" at bounding box center [281, 213] width 71 height 34
drag, startPoint x: 299, startPoint y: 227, endPoint x: 296, endPoint y: 200, distance: 27.5
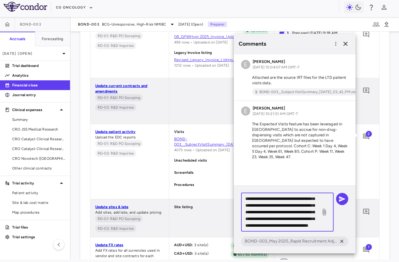
click at [296, 200] on textarea "**********" at bounding box center [281, 213] width 71 height 34
type textarea "**********"
click at [345, 201] on icon "button" at bounding box center [342, 198] width 7 height 7
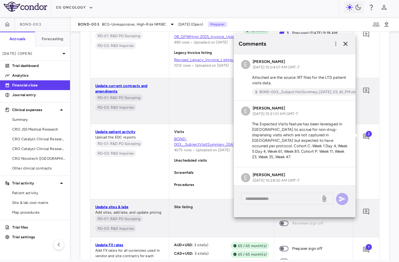
scroll to position [34, 0]
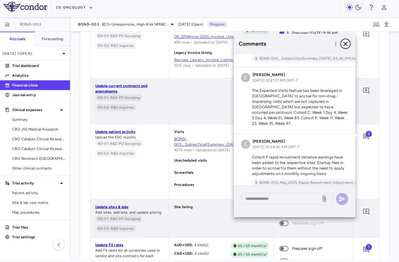
click at [346, 46] on icon "button" at bounding box center [345, 43] width 7 height 7
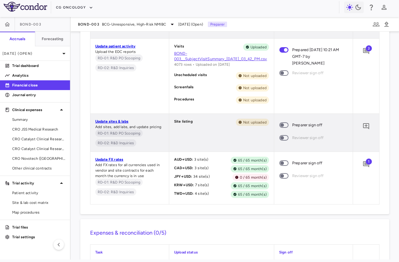
scroll to position [500, 0]
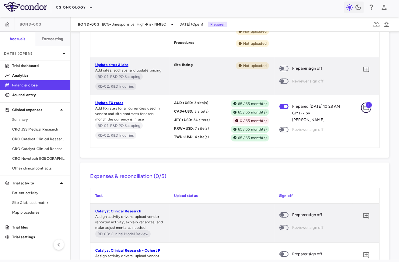
click at [365, 108] on icon "Add comment" at bounding box center [366, 108] width 6 height 6
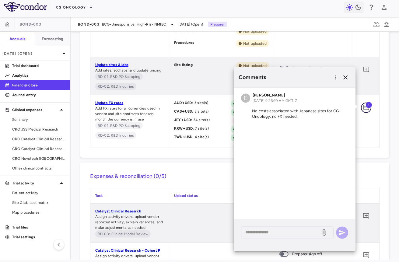
scroll to position [0, 0]
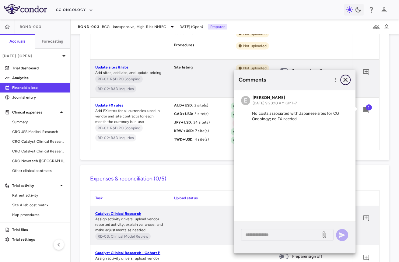
click at [348, 78] on icon "button" at bounding box center [345, 79] width 7 height 7
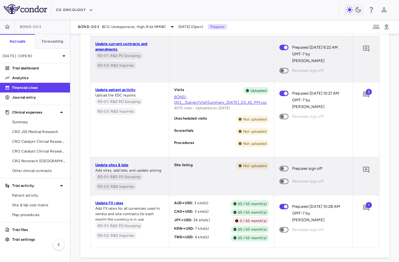
scroll to position [399, 0]
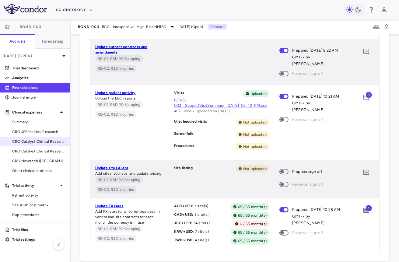
click at [46, 146] on link "CRO Catalyst Clinical Research" at bounding box center [35, 141] width 70 height 9
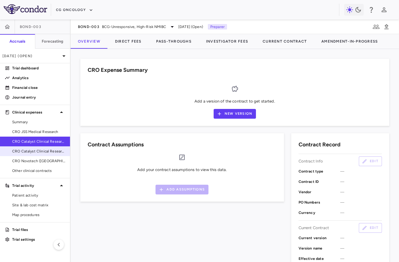
click at [43, 151] on span "CRO Catalyst Clinical Research - Cohort P" at bounding box center [38, 151] width 53 height 5
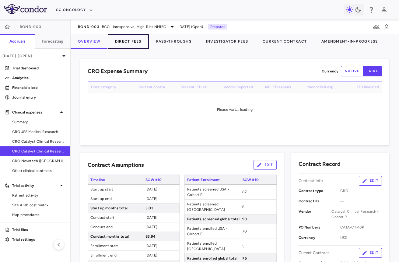
click at [131, 41] on button "Direct Fees" at bounding box center [128, 41] width 41 height 15
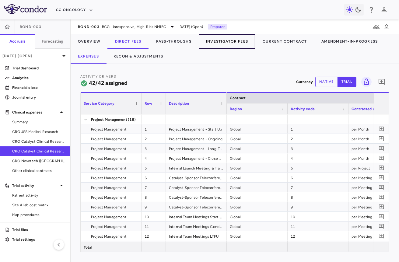
click at [229, 44] on button "Investigator Fees" at bounding box center [227, 41] width 57 height 15
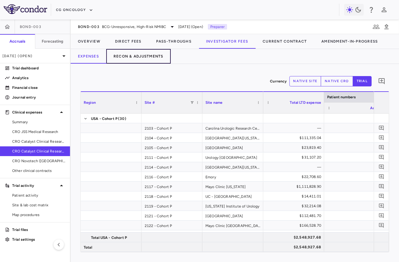
click at [146, 56] on button "Recon & Adjustments" at bounding box center [138, 56] width 65 height 15
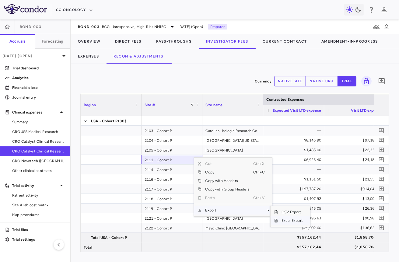
click at [285, 221] on span "Excel Export" at bounding box center [292, 221] width 29 height 9
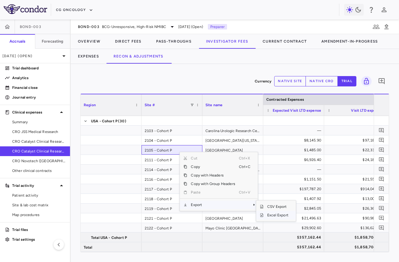
click at [275, 215] on span "Excel Export" at bounding box center [278, 215] width 29 height 9
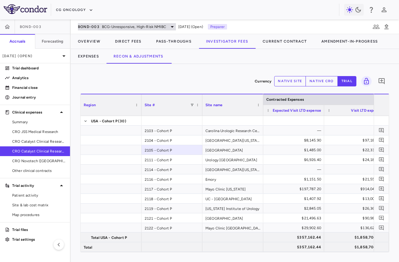
click at [130, 26] on span "BCG-Unresponsive, High-Risk NMIBC" at bounding box center [134, 26] width 64 height 5
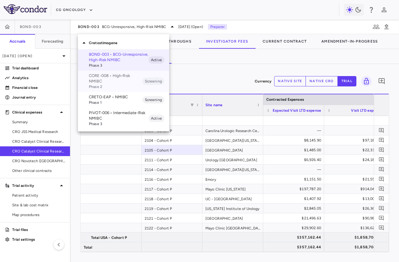
click at [111, 77] on p "CORE-008 • High-Risk NMIBC" at bounding box center [116, 78] width 54 height 11
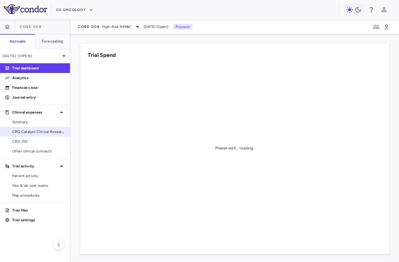
click at [36, 129] on span "CRO Catalyst Clinical Research" at bounding box center [38, 131] width 53 height 5
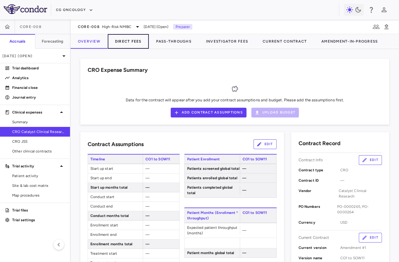
click at [138, 40] on button "Direct Fees" at bounding box center [128, 41] width 41 height 15
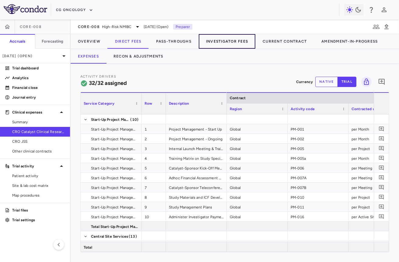
click at [228, 43] on button "Investigator Fees" at bounding box center [227, 41] width 57 height 15
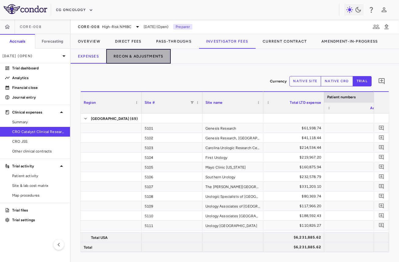
click at [133, 52] on button "Recon & Adjustments" at bounding box center [138, 56] width 65 height 15
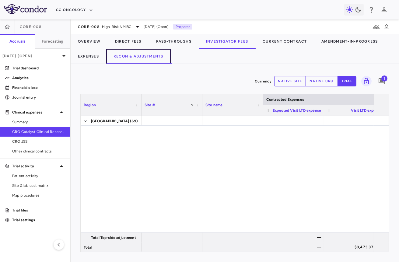
scroll to position [594, 0]
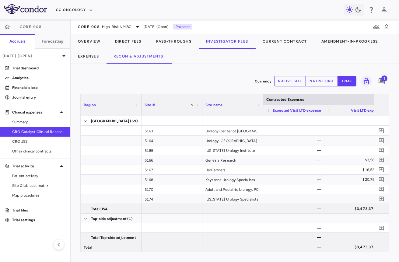
click at [119, 22] on div "CORE-008 High-Risk NMIBC Aug 2025 (Open) Preparer" at bounding box center [235, 26] width 329 height 15
click at [118, 23] on div "CORE-008 High-Risk NMIBC" at bounding box center [109, 26] width 63 height 7
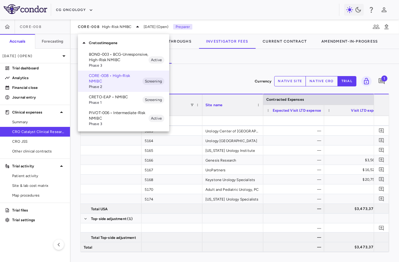
click at [111, 102] on span "Phase 1" at bounding box center [116, 102] width 54 height 5
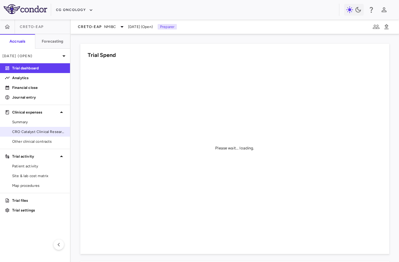
click at [53, 131] on span "CRO Catalyst Clinical Research" at bounding box center [38, 131] width 53 height 5
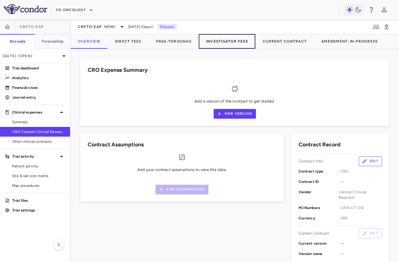
click at [213, 42] on button "Investigator Fees" at bounding box center [227, 41] width 57 height 15
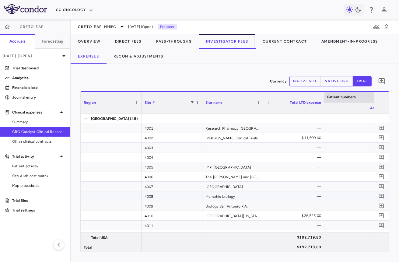
scroll to position [329, 0]
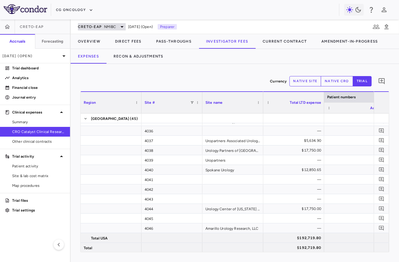
click at [111, 23] on div "CRETO-EAP NMIBC" at bounding box center [102, 26] width 48 height 7
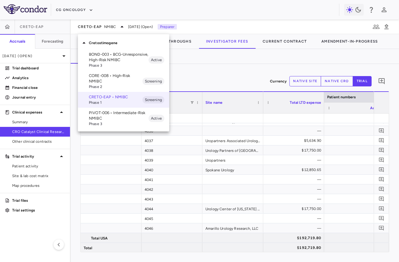
click at [110, 111] on p "PIVOT-006 • Intermediate-Risk NMIBC" at bounding box center [119, 115] width 60 height 11
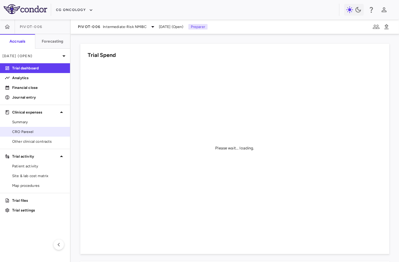
click at [42, 129] on span "CRO Parexel" at bounding box center [38, 131] width 53 height 5
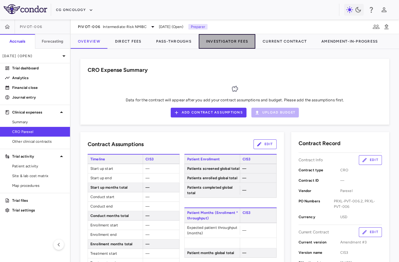
click at [216, 40] on button "Investigator Fees" at bounding box center [227, 41] width 57 height 15
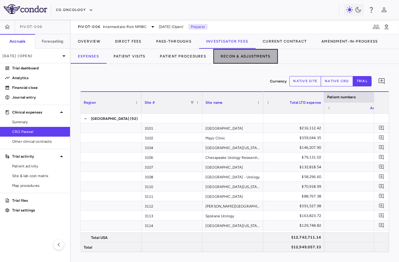
click at [238, 55] on button "Recon & Adjustments" at bounding box center [246, 56] width 65 height 15
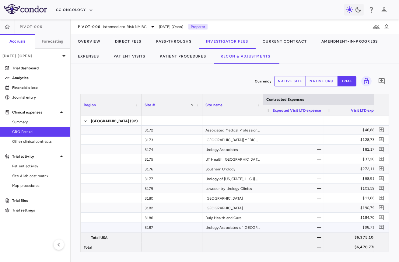
scroll to position [675, 0]
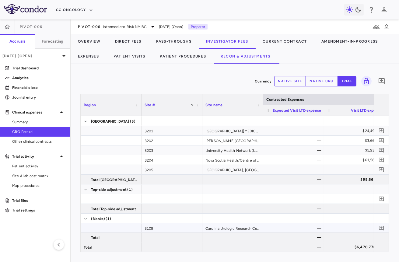
click at [174, 224] on div "3109" at bounding box center [172, 228] width 61 height 9
click at [100, 29] on div "PIVOT-006 Intermediate-Risk NMIBC" at bounding box center [117, 26] width 79 height 7
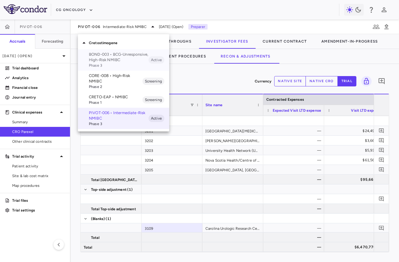
click at [106, 56] on p "BOND-003 • BCG-Unresponsive, High-Risk NMIBC" at bounding box center [119, 57] width 60 height 11
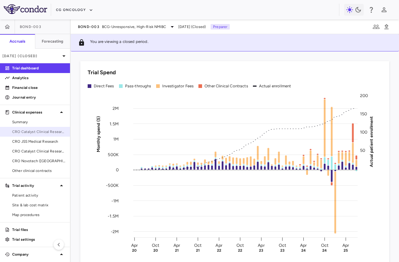
click at [41, 134] on span "CRO Catalyst Clinical Research - Cohort P" at bounding box center [38, 131] width 53 height 5
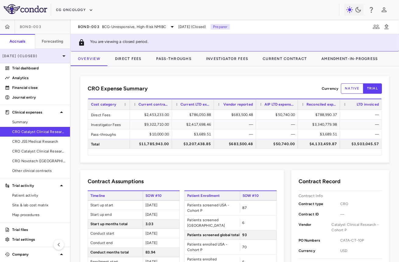
click at [51, 55] on p "Jul 2025 (Closed)" at bounding box center [31, 55] width 58 height 5
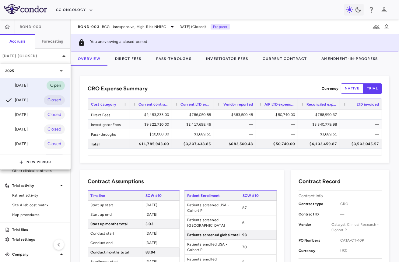
click at [43, 78] on div "[DATE] Open" at bounding box center [34, 85] width 69 height 15
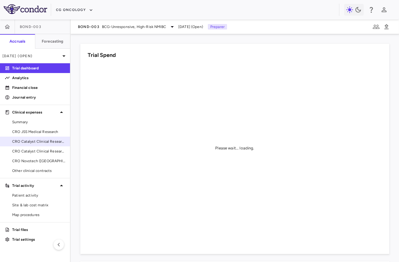
click at [38, 140] on span "CRO Catalyst Clinical Research" at bounding box center [38, 141] width 53 height 5
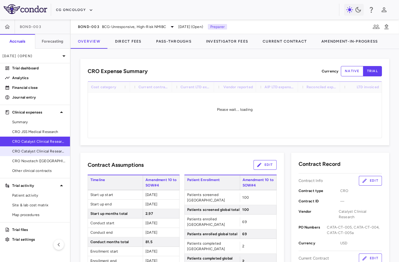
click at [35, 150] on span "CRO Catalyst Clinical Research - Cohort P" at bounding box center [38, 151] width 53 height 5
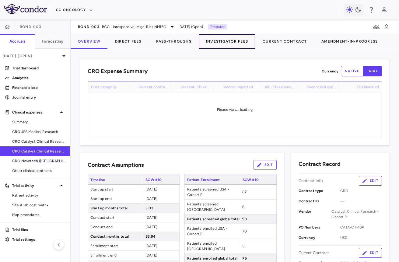
click at [230, 37] on button "Investigator Fees" at bounding box center [227, 41] width 57 height 15
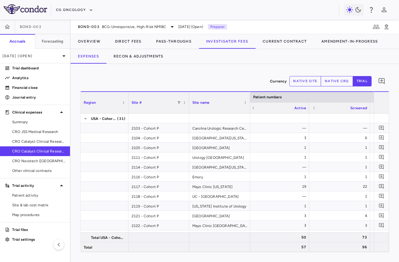
drag, startPoint x: 140, startPoint y: 108, endPoint x: 119, endPoint y: 106, distance: 21.2
click at [127, 106] on div at bounding box center [128, 102] width 2 height 21
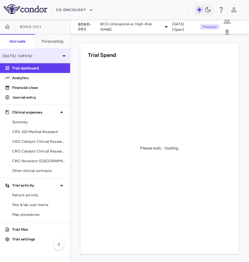
click at [40, 58] on p "[DATE] (Open)" at bounding box center [31, 55] width 58 height 5
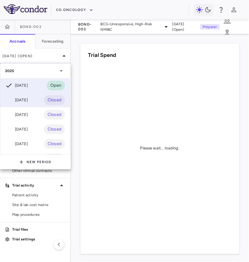
click at [32, 96] on div "[DATE] Closed" at bounding box center [34, 100] width 69 height 15
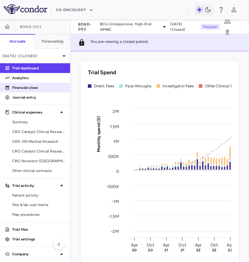
click at [34, 86] on p "Financial close" at bounding box center [38, 87] width 53 height 5
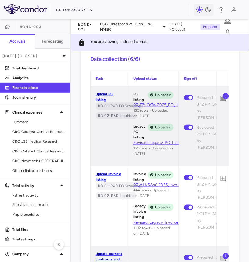
scroll to position [255, 0]
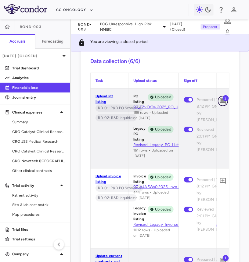
click at [221, 102] on icon "Add comment" at bounding box center [223, 101] width 6 height 6
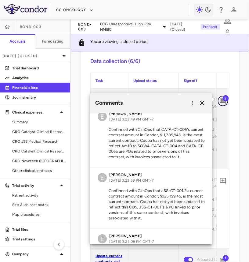
scroll to position [0, 0]
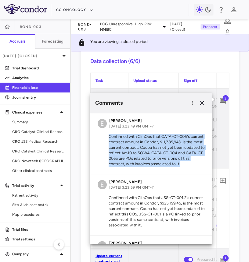
drag, startPoint x: 108, startPoint y: 136, endPoint x: 195, endPoint y: 168, distance: 92.5
click at [195, 168] on div "E Emily Goldman Aug 11, 2025, 3:23:49 PM GMT-7 Confirmed with ClinOps that CATA…" at bounding box center [151, 144] width 122 height 61
copy p "Confirmed with ClinOps that CATA-CT-005's current contract amount in Condor, $1…"
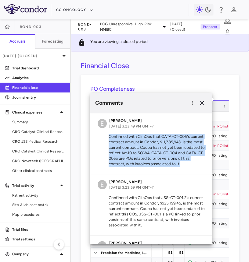
copy p "Confirmed with ClinOps that CATA-CT-005's current contract amount in Condor, $1…"
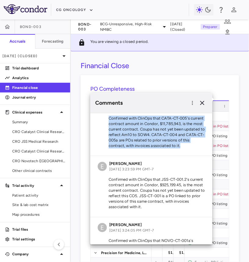
scroll to position [26, 0]
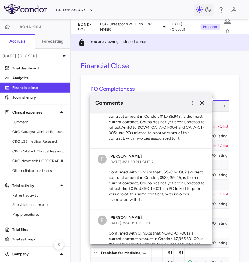
click at [124, 186] on p "Confirmed with ClinOps that JSS-CT-001.2's current contract amount in Condor, $…" at bounding box center [150, 186] width 107 height 33
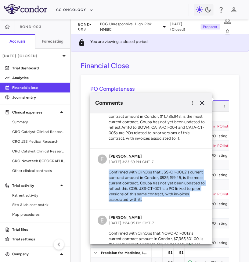
drag, startPoint x: 108, startPoint y: 172, endPoint x: 150, endPoint y: 200, distance: 50.4
click at [150, 200] on p "Confirmed with ClinOps that JSS-CT-001.2's current contract amount in Condor, $…" at bounding box center [150, 186] width 107 height 33
copy p "Confirmed with ClinOps that JSS-CT-001.2's current contract amount in Condor, $…"
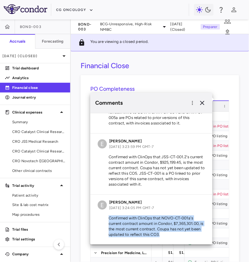
drag, startPoint x: 108, startPoint y: 216, endPoint x: 165, endPoint y: 235, distance: 60.4
click at [165, 235] on p "Confirmed with ClinOps that NOVO-CT-001a's current contract amount in Condor, $…" at bounding box center [150, 227] width 107 height 22
copy p "Confirmed with ClinOps that NOVO-CT-001a's current contract amount in Condor, $…"
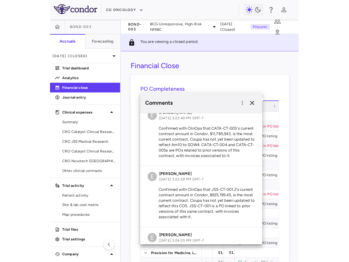
scroll to position [0, 0]
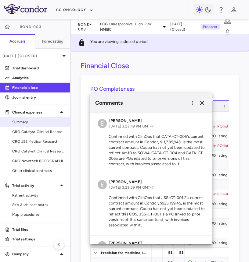
click at [41, 122] on span "Summary" at bounding box center [38, 121] width 53 height 5
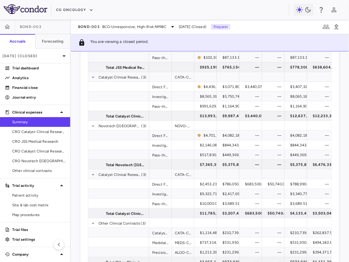
scroll to position [98, 0]
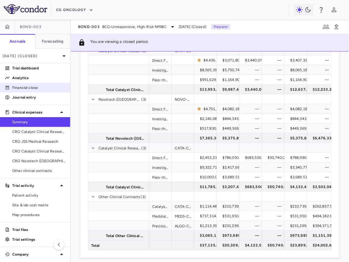
click at [39, 89] on p "Financial close" at bounding box center [38, 87] width 53 height 5
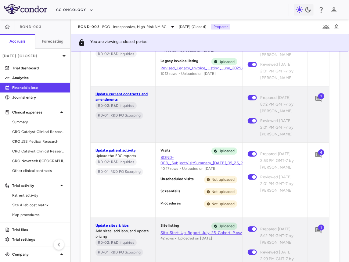
scroll to position [372, 0]
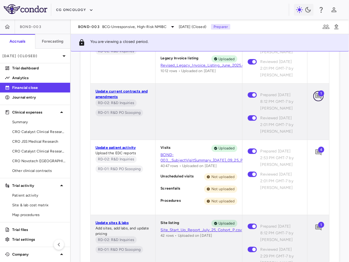
click at [248, 100] on icon "Add comment" at bounding box center [317, 96] width 7 height 7
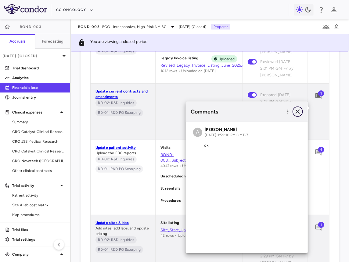
click at [248, 110] on icon "button" at bounding box center [297, 111] width 7 height 7
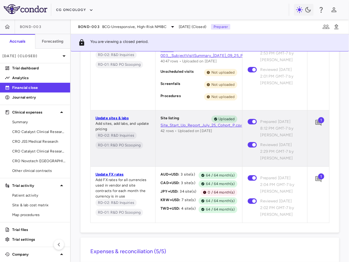
scroll to position [478, 0]
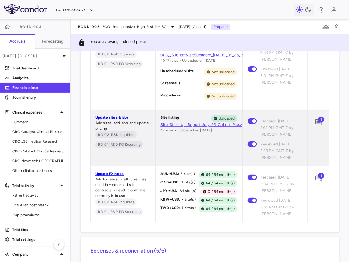
click at [248, 179] on span "1" at bounding box center [321, 176] width 6 height 6
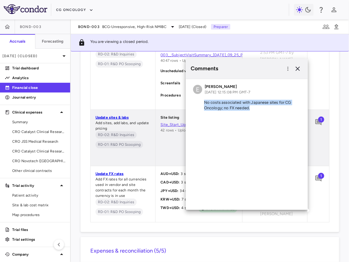
drag, startPoint x: 254, startPoint y: 110, endPoint x: 194, endPoint y: 102, distance: 60.2
click at [194, 102] on p "No costs associated with Japanese sites for CG Oncology; no FX needed." at bounding box center [246, 105] width 107 height 11
copy p "No costs associated with Japanese sites for CG Oncology; no FX needed."
click at [248, 70] on icon "button" at bounding box center [297, 68] width 7 height 7
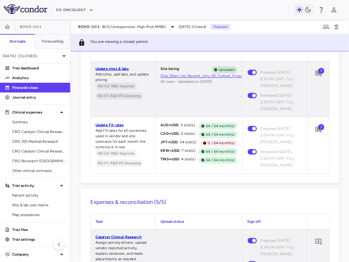
scroll to position [528, 0]
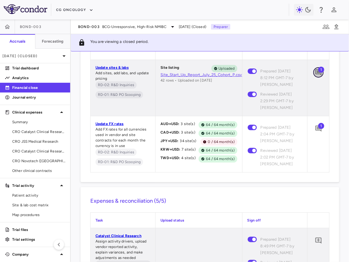
click at [248, 76] on icon "Add comment" at bounding box center [317, 72] width 7 height 7
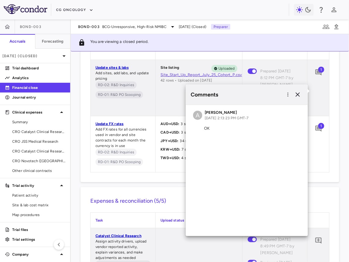
click at [248, 96] on div "Comments" at bounding box center [247, 95] width 122 height 20
click at [248, 96] on icon "button" at bounding box center [297, 94] width 7 height 7
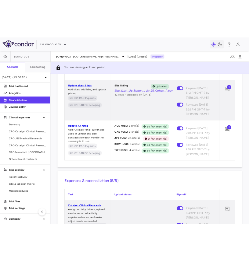
scroll to position [206, 0]
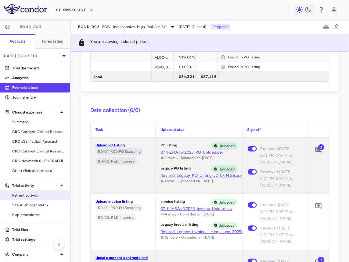
click at [33, 197] on span "Patient activity" at bounding box center [38, 195] width 53 height 5
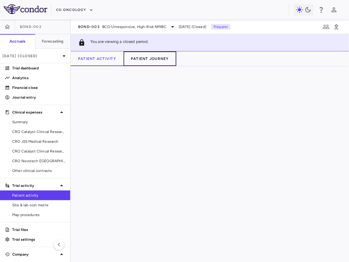
click at [136, 62] on button "Patient Journey" at bounding box center [149, 58] width 53 height 15
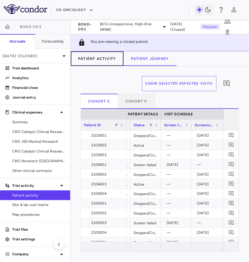
click at [103, 56] on button "Patient Activity" at bounding box center [97, 58] width 53 height 15
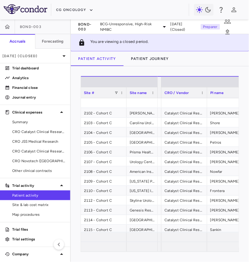
drag, startPoint x: 201, startPoint y: 93, endPoint x: 147, endPoint y: 94, distance: 53.9
click at [156, 94] on div at bounding box center [157, 92] width 2 height 11
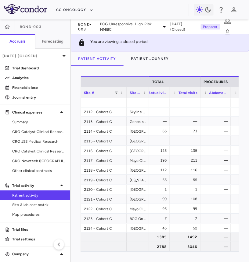
scroll to position [0, 3053]
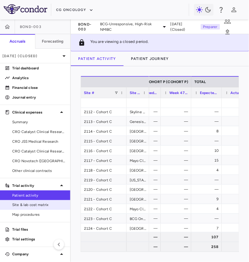
click at [48, 203] on span "Site & lab cost matrix" at bounding box center [38, 205] width 53 height 5
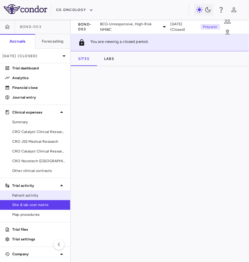
click at [50, 194] on span "Patient activity" at bounding box center [38, 195] width 53 height 5
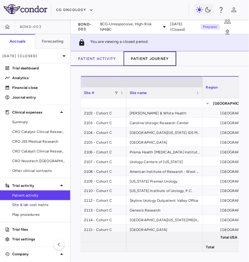
click at [166, 61] on button "Patient Journey" at bounding box center [149, 58] width 53 height 15
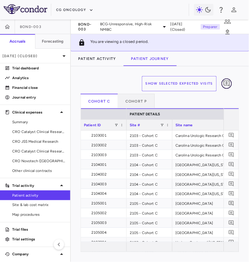
click at [228, 81] on icon "Add comment" at bounding box center [226, 83] width 7 height 7
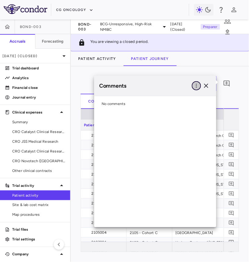
click at [196, 82] on button "button" at bounding box center [196, 85] width 9 height 9
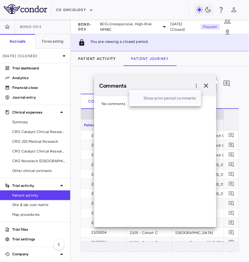
click at [181, 100] on div "Show prior period comments" at bounding box center [165, 98] width 72 height 11
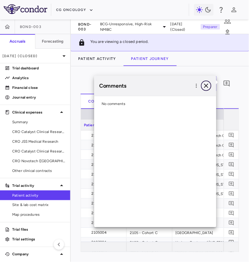
click at [207, 85] on icon "button" at bounding box center [205, 85] width 7 height 7
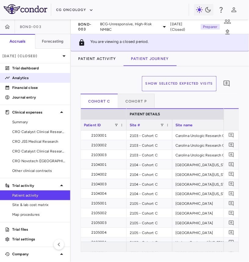
click at [1, 79] on link "Analytics" at bounding box center [35, 77] width 70 height 9
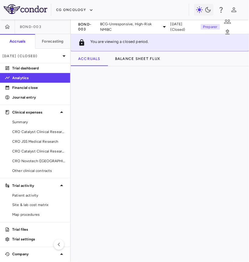
click at [1, 79] on link "Analytics" at bounding box center [35, 77] width 70 height 9
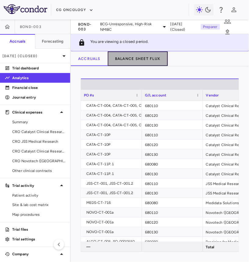
click at [143, 54] on button "Balance Sheet Flux" at bounding box center [138, 58] width 60 height 15
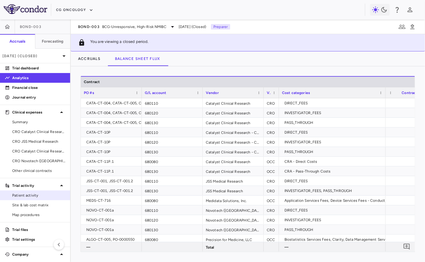
click at [36, 196] on span "Patient activity" at bounding box center [38, 195] width 53 height 5
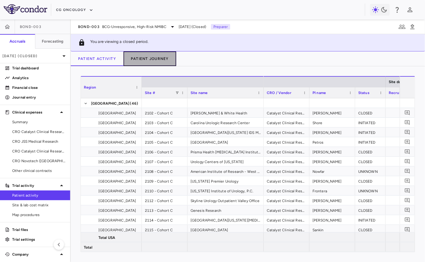
click at [158, 60] on button "Patient Journey" at bounding box center [149, 58] width 53 height 15
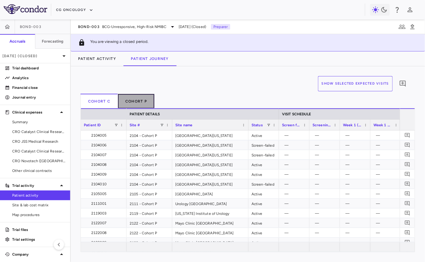
click at [132, 100] on button "Cohort P" at bounding box center [136, 101] width 37 height 15
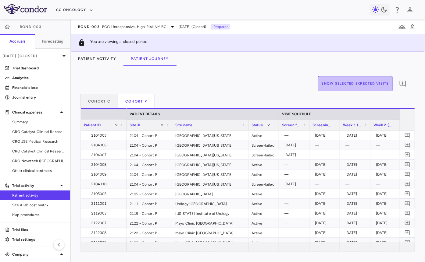
click at [248, 80] on button "Show Selected Expected Visits" at bounding box center [355, 83] width 75 height 15
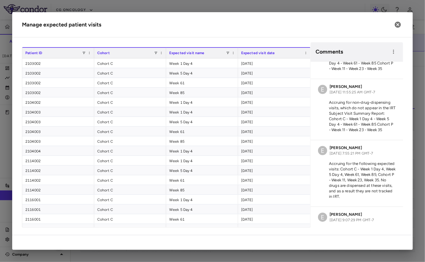
scroll to position [155, 0]
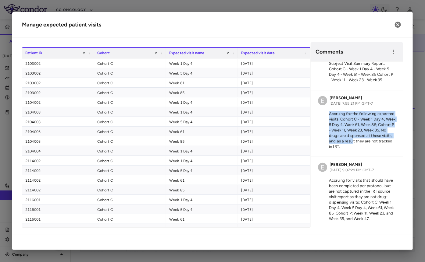
drag, startPoint x: 329, startPoint y: 114, endPoint x: 365, endPoint y: 143, distance: 45.5
click at [248, 143] on p "Accruing for the following expected visits: Cohort C - Week 1 Day 4, Week 5 Day…" at bounding box center [357, 130] width 78 height 38
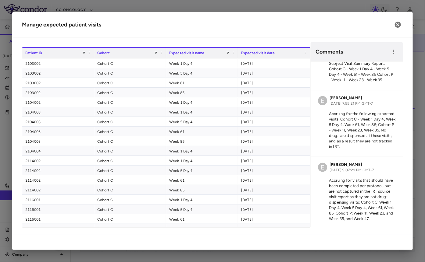
click at [248, 186] on p "Accruing for visits that should have been completed per protocol, but are not c…" at bounding box center [357, 200] width 78 height 44
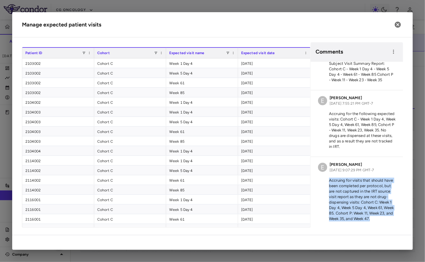
drag, startPoint x: 327, startPoint y: 179, endPoint x: 377, endPoint y: 217, distance: 62.8
click at [248, 217] on p "Accruing for visits that should have been completed per protocol, but are not c…" at bounding box center [357, 200] width 78 height 44
copy p "Accruing for visits that should have been completed per protocol, but are not c…"
click at [248, 26] on icon "button" at bounding box center [398, 25] width 6 height 6
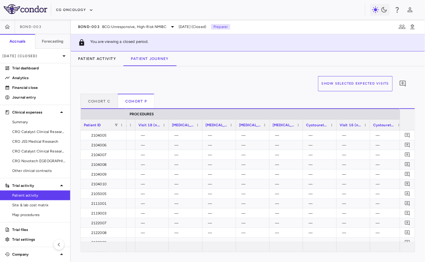
scroll to position [0, 1909]
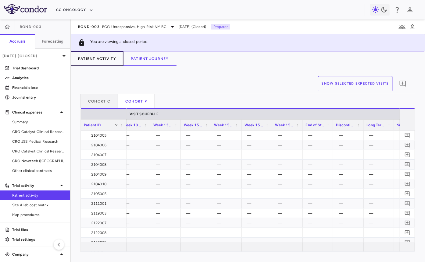
click at [103, 56] on button "Patient Activity" at bounding box center [97, 58] width 53 height 15
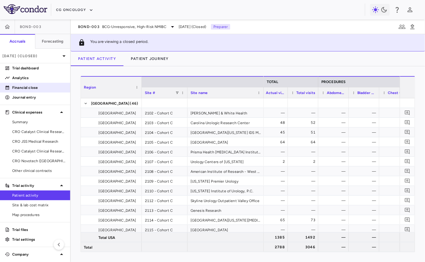
click at [52, 84] on link "Financial close" at bounding box center [35, 87] width 70 height 9
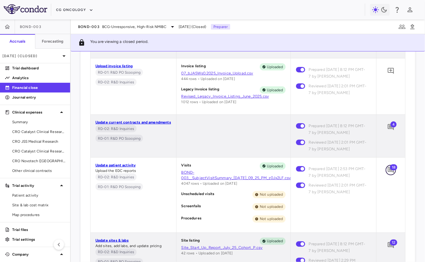
click at [248, 169] on icon "Add comment" at bounding box center [391, 170] width 6 height 6
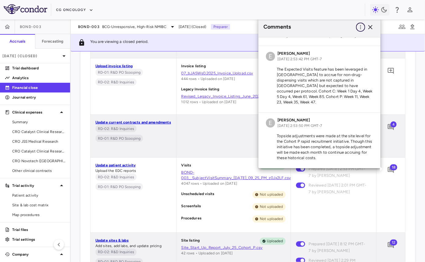
click at [248, 29] on icon "button" at bounding box center [360, 27] width 6 height 6
click at [248, 38] on div "Show prior period comments" at bounding box center [329, 39] width 72 height 11
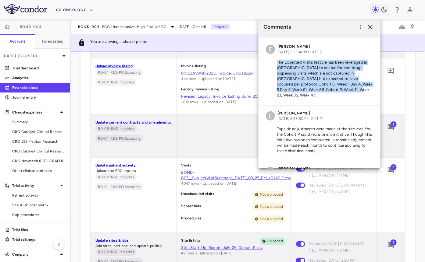
drag, startPoint x: 277, startPoint y: 61, endPoint x: 345, endPoint y: 88, distance: 72.6
click at [248, 88] on p "The Expected Visits feature has been leveraged in Condor to accrue for non-drug…" at bounding box center [319, 79] width 107 height 38
copy p "The Expected Visits feature has been leveraged in Condor to accrue for non-drug…"
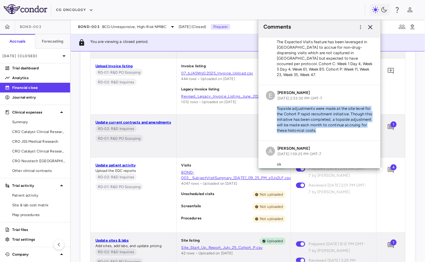
drag, startPoint x: 276, startPoint y: 103, endPoint x: 322, endPoint y: 128, distance: 52.1
click at [248, 128] on div "E Emily Goldman Aug 11, 2025, 2:53:50 PM GMT-7 Topside adjustments were made at…" at bounding box center [319, 112] width 122 height 55
copy p "Topside adjustments were made at the site level for the Cohort P rapid recruitm…"
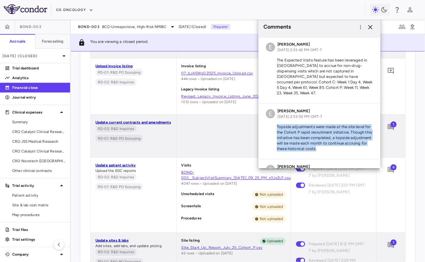
scroll to position [64, 0]
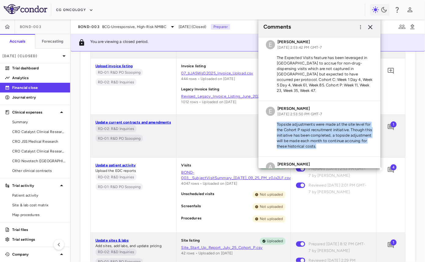
click at [248, 125] on p "Topside adjustments were made at the site level for the Cohort P rapid recruitm…" at bounding box center [319, 135] width 107 height 27
drag, startPoint x: 277, startPoint y: 119, endPoint x: 329, endPoint y: 142, distance: 57.4
click at [248, 142] on p "Topside adjustments were made at the site level for the Cohort P rapid recruitm…" at bounding box center [319, 135] width 107 height 27
copy p "Topside adjustments were made at the site level for the Cohort P rapid recruitm…"
click at [35, 154] on link "CRO Catalyst Clinical Research" at bounding box center [35, 151] width 70 height 9
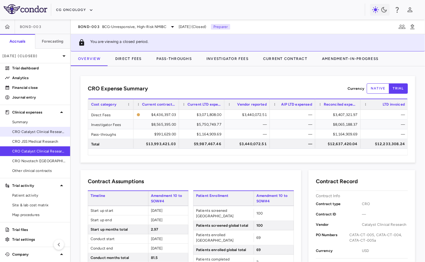
click at [32, 130] on span "CRO Catalyst Clinical Research - Cohort P" at bounding box center [38, 131] width 53 height 5
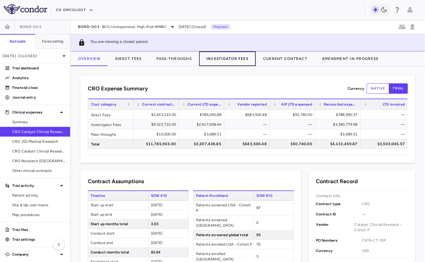
click at [240, 61] on button "Investigator Fees" at bounding box center [227, 58] width 57 height 15
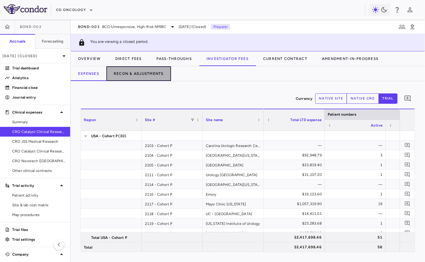
click at [156, 72] on button "Recon & Adjustments" at bounding box center [138, 73] width 65 height 15
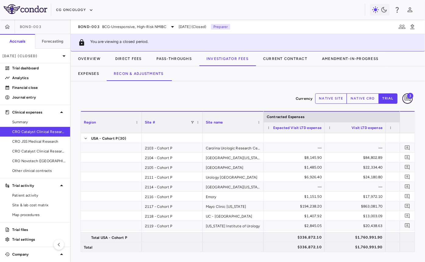
click at [248, 95] on icon "Add comment" at bounding box center [407, 98] width 7 height 7
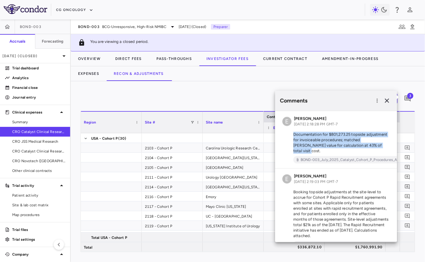
drag, startPoint x: 293, startPoint y: 134, endPoint x: 377, endPoint y: 145, distance: 84.8
click at [248, 145] on p "Documentation for $801,273.25 topside adjustment for invoiceable procedures; ma…" at bounding box center [335, 143] width 107 height 22
copy p "Documentation for $801,273.25 topside adjustment for invoiceable procedures; ma…"
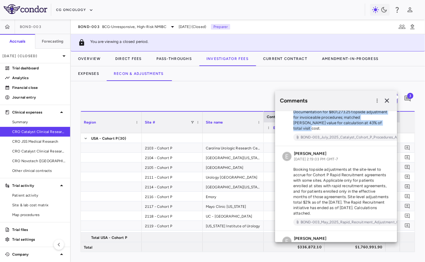
scroll to position [44, 0]
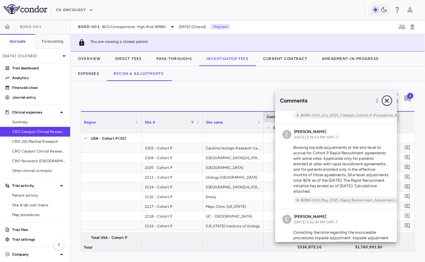
click at [248, 100] on icon "button" at bounding box center [386, 101] width 4 height 4
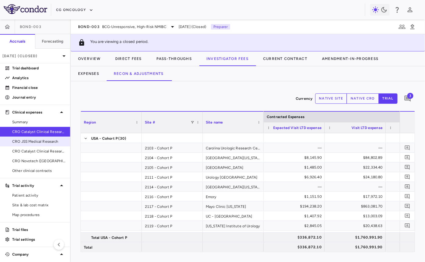
click at [21, 140] on span "CRO JSS Medical Research" at bounding box center [38, 141] width 53 height 5
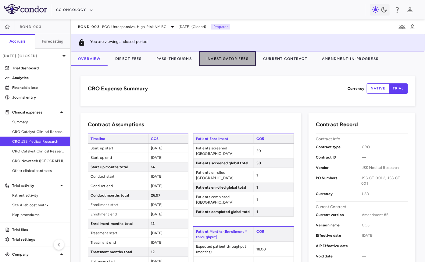
click at [225, 58] on button "Investigator Fees" at bounding box center [227, 58] width 57 height 15
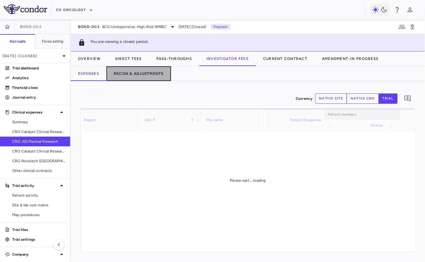
click at [159, 73] on button "Recon & Adjustments" at bounding box center [138, 73] width 65 height 15
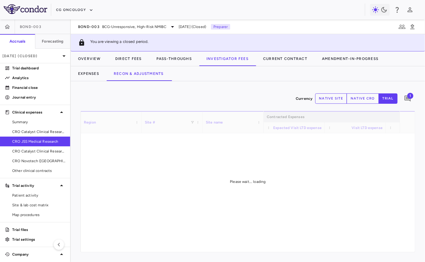
click at [248, 97] on span "1" at bounding box center [410, 96] width 6 height 6
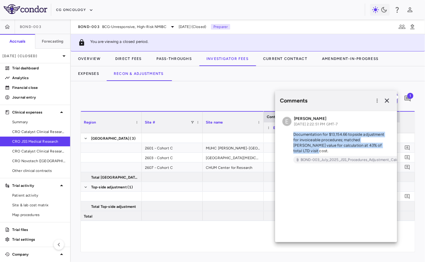
drag, startPoint x: 294, startPoint y: 134, endPoint x: 390, endPoint y: 147, distance: 96.6
click at [248, 147] on div "E Emily Goldman Aug 11, 2025, 2:22:51 PM GMT-7 Documentation for $13,154.66 top…" at bounding box center [336, 139] width 122 height 57
click at [24, 167] on link "Other clinical contracts" at bounding box center [35, 170] width 70 height 9
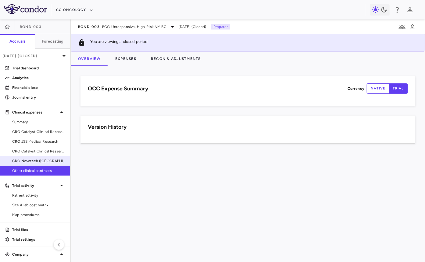
click at [28, 163] on span "CRO Novotech ([GEOGRAPHIC_DATA]) Pty Ltd" at bounding box center [38, 160] width 53 height 5
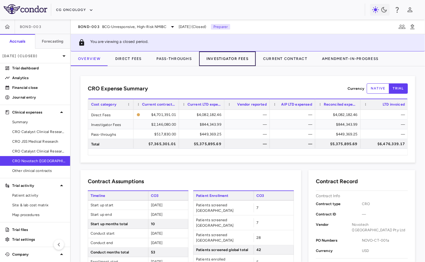
click at [237, 61] on button "Investigator Fees" at bounding box center [227, 58] width 57 height 15
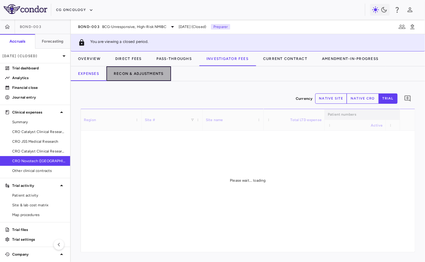
click at [135, 75] on button "Recon & Adjustments" at bounding box center [138, 73] width 65 height 15
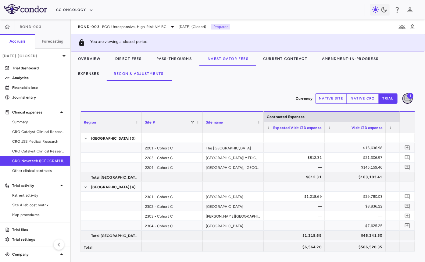
click at [248, 99] on button "button" at bounding box center [407, 99] width 10 height 10
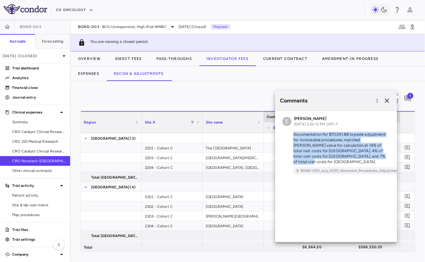
drag, startPoint x: 292, startPoint y: 134, endPoint x: 359, endPoint y: 157, distance: 70.9
click at [248, 157] on p "Documentation for $70,051.88 topside adjustment for invoiceable procedures; mat…" at bounding box center [335, 148] width 107 height 33
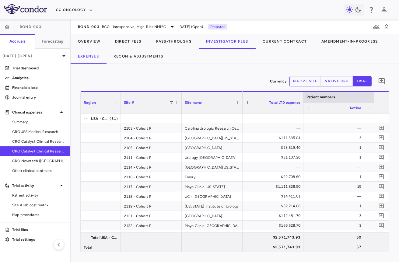
scroll to position [0, 63]
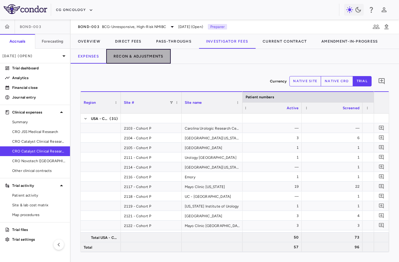
click at [149, 56] on button "Recon & Adjustments" at bounding box center [138, 56] width 65 height 15
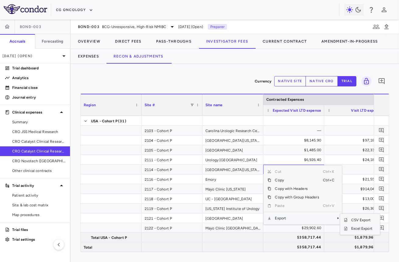
click at [353, 229] on span "Excel Export" at bounding box center [362, 229] width 29 height 9
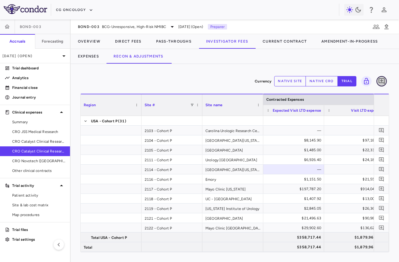
click at [383, 79] on icon "Add comment" at bounding box center [381, 81] width 7 height 7
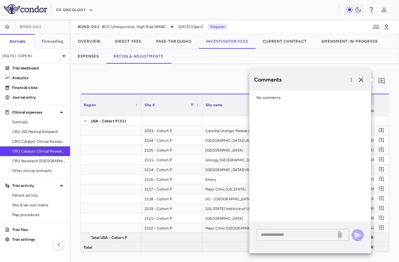
click at [313, 233] on textarea at bounding box center [296, 235] width 71 height 7
paste textarea "**********"
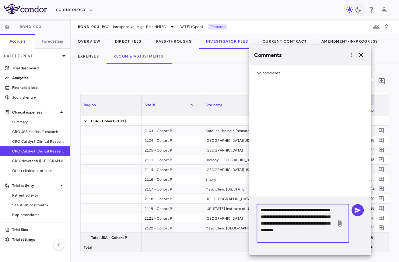
scroll to position [2, 0]
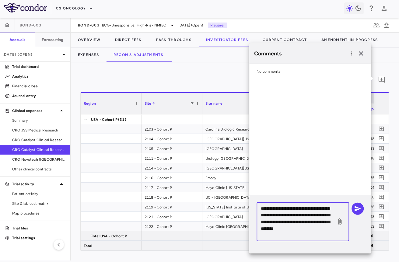
drag, startPoint x: 326, startPoint y: 208, endPoint x: 302, endPoint y: 209, distance: 24.1
click at [302, 209] on textarea "**********" at bounding box center [296, 222] width 71 height 34
paste textarea "**"
click at [303, 209] on textarea "**********" at bounding box center [296, 222] width 71 height 34
click at [293, 235] on textarea "**********" at bounding box center [296, 222] width 71 height 34
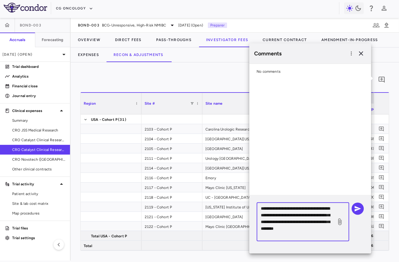
type textarea "**********"
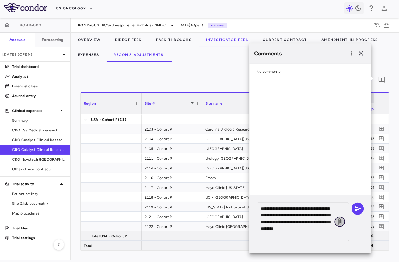
click at [341, 223] on icon at bounding box center [339, 221] width 7 height 7
click at [0, 0] on input "file" at bounding box center [0, 0] width 0 height 0
click at [338, 221] on icon at bounding box center [339, 221] width 7 height 7
click at [0, 0] on input "file" at bounding box center [0, 0] width 0 height 0
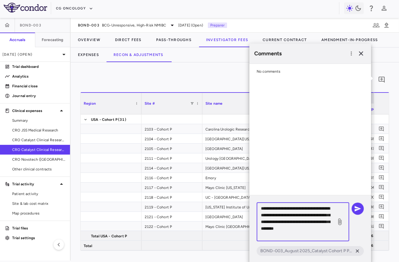
drag, startPoint x: 325, startPoint y: 208, endPoint x: 302, endPoint y: 208, distance: 23.2
click at [302, 208] on textarea "**********" at bounding box center [296, 222] width 71 height 34
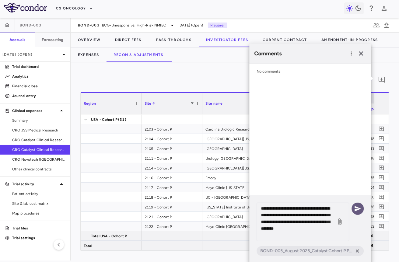
click at [357, 208] on icon "button" at bounding box center [358, 208] width 6 height 5
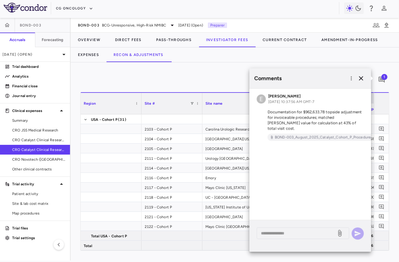
scroll to position [0, 0]
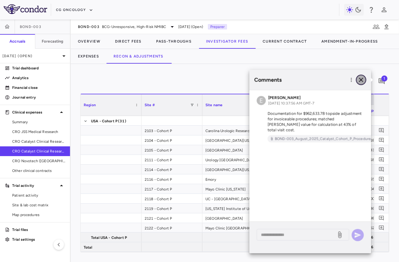
click at [361, 81] on icon "button" at bounding box center [361, 79] width 7 height 7
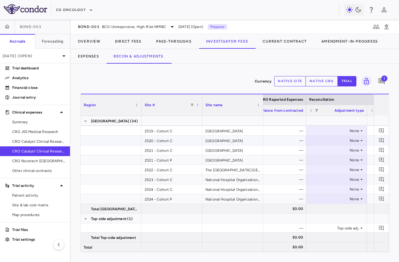
scroll to position [0, 366]
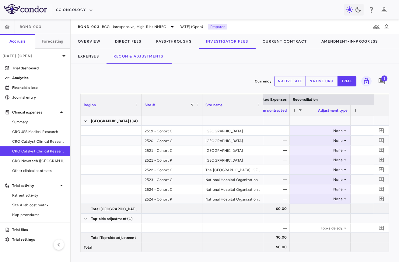
click at [323, 83] on button "native cro" at bounding box center [322, 81] width 32 height 10
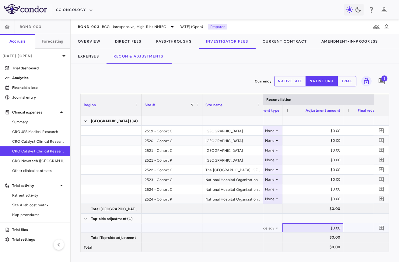
click at [326, 224] on div "$0.00" at bounding box center [314, 229] width 52 height 10
click at [49, 144] on link "CRO Catalyst Clinical Research" at bounding box center [35, 141] width 70 height 9
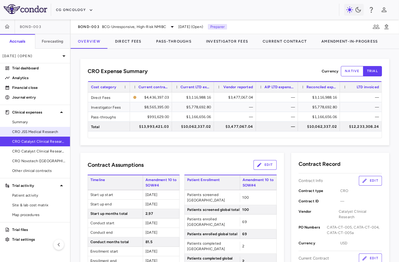
click at [50, 132] on span "CRO JSS Medical Research" at bounding box center [38, 131] width 53 height 5
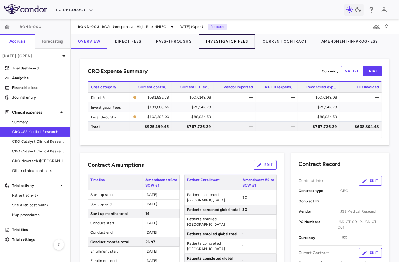
click at [225, 40] on button "Investigator Fees" at bounding box center [227, 41] width 57 height 15
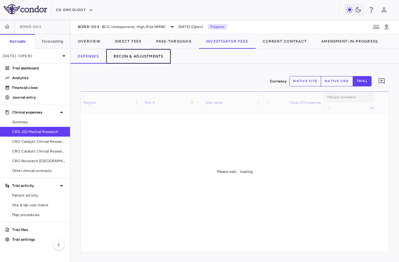
click at [146, 56] on button "Recon & Adjustments" at bounding box center [138, 56] width 65 height 15
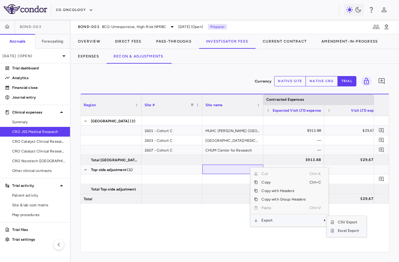
click at [352, 232] on span "Excel Export" at bounding box center [348, 231] width 29 height 9
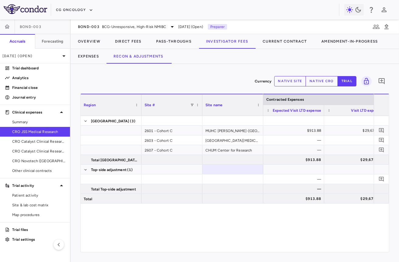
click at [322, 83] on button "native cro" at bounding box center [322, 81] width 32 height 10
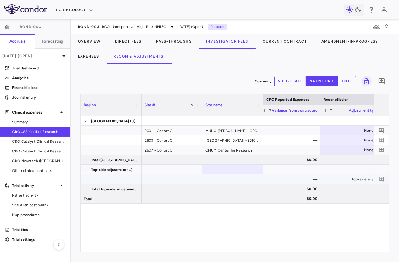
scroll to position [0, 498]
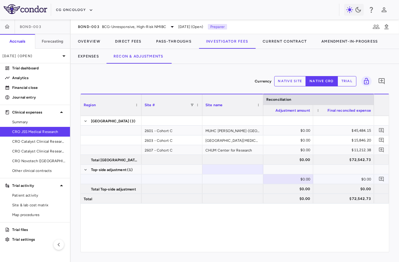
click at [303, 177] on div "$0.00" at bounding box center [284, 180] width 52 height 10
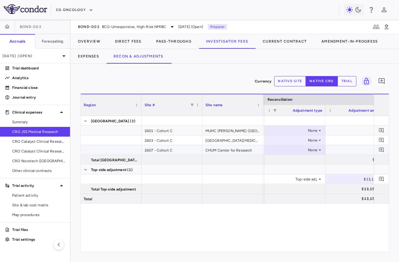
scroll to position [0, 429]
click at [378, 79] on icon "Add comment" at bounding box center [381, 81] width 7 height 7
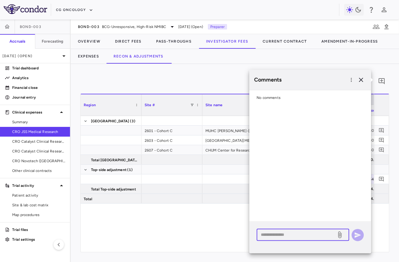
click at [280, 232] on textarea at bounding box center [296, 235] width 71 height 7
paste textarea "**********"
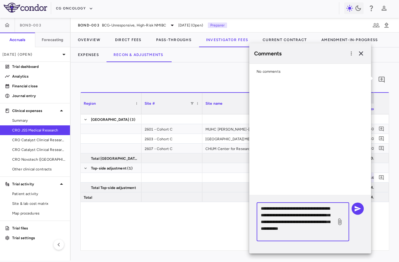
type textarea "**********"
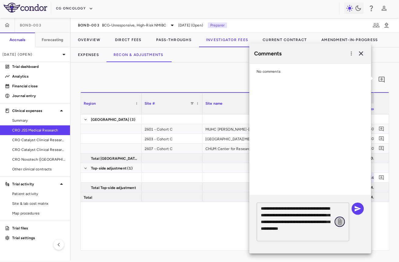
click at [338, 222] on icon at bounding box center [339, 221] width 7 height 7
click at [0, 0] on input "file" at bounding box center [0, 0] width 0 height 0
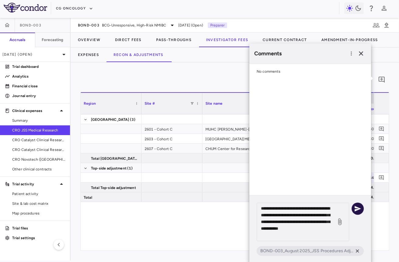
click at [357, 208] on icon "button" at bounding box center [357, 208] width 7 height 7
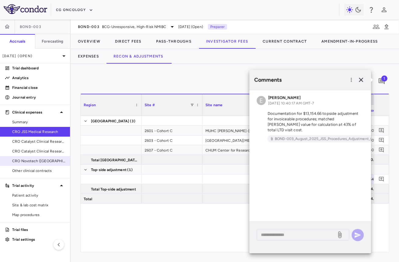
click at [40, 158] on span "CRO Novotech ([GEOGRAPHIC_DATA]) Pty Ltd" at bounding box center [38, 160] width 53 height 5
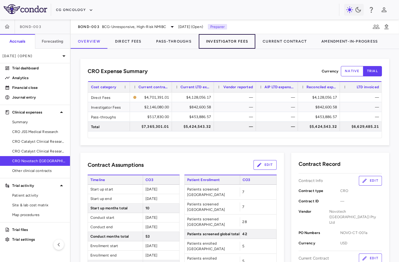
click at [221, 44] on button "Investigator Fees" at bounding box center [227, 41] width 57 height 15
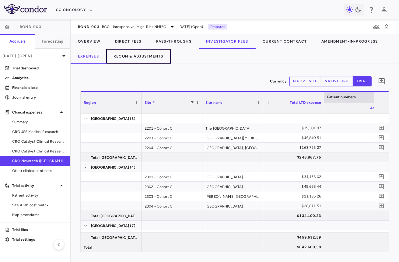
click at [153, 59] on button "Recon & Adjustments" at bounding box center [138, 56] width 65 height 15
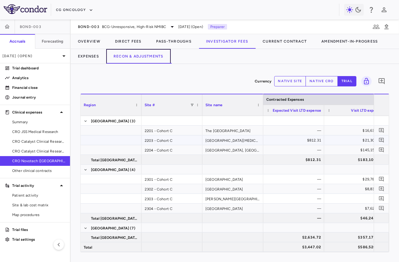
scroll to position [0, 8]
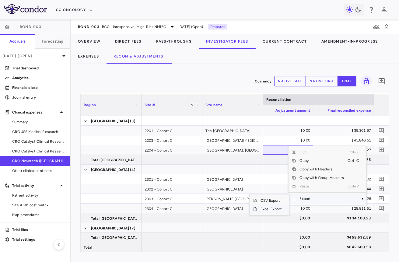
click at [277, 209] on span "Excel Export" at bounding box center [271, 209] width 29 height 9
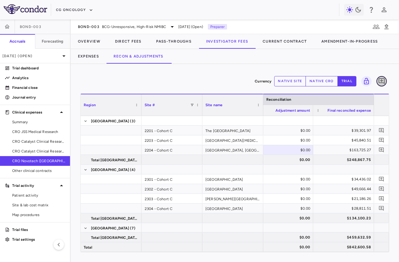
click at [380, 81] on icon "Add comment" at bounding box center [381, 81] width 7 height 7
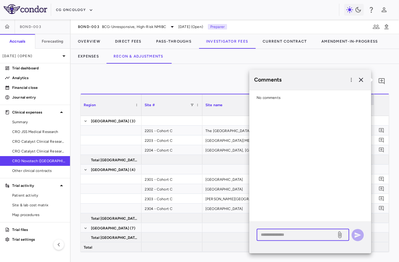
click at [292, 234] on textarea at bounding box center [296, 235] width 71 height 7
paste textarea "**********"
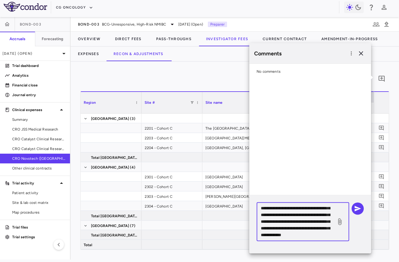
scroll to position [0, 0]
drag, startPoint x: 322, startPoint y: 208, endPoint x: 303, endPoint y: 210, distance: 19.2
click at [303, 210] on textarea "**********" at bounding box center [296, 222] width 71 height 34
paste textarea "***"
click at [303, 210] on textarea "**********" at bounding box center [296, 222] width 71 height 34
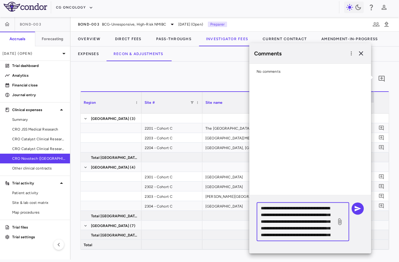
type textarea "**********"
click at [340, 223] on icon at bounding box center [339, 222] width 3 height 7
click at [0, 0] on input "file" at bounding box center [0, 0] width 0 height 0
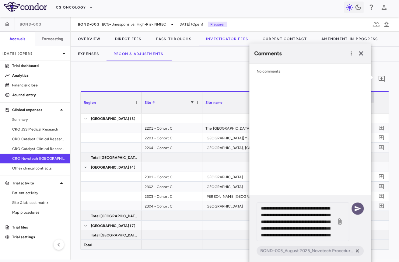
click at [359, 210] on icon "button" at bounding box center [357, 208] width 7 height 7
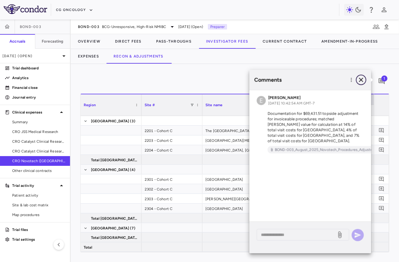
click at [361, 81] on icon "button" at bounding box center [361, 79] width 7 height 7
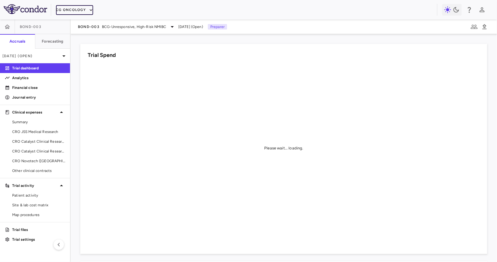
click at [81, 9] on button "CG Oncology" at bounding box center [74, 10] width 37 height 10
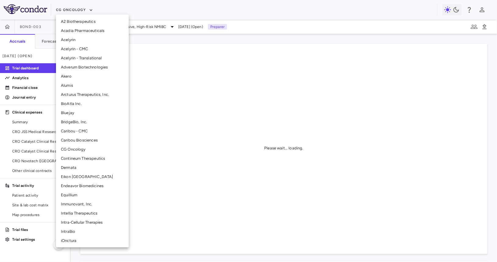
click at [75, 211] on li "Intellia Therapeutics" at bounding box center [92, 213] width 73 height 9
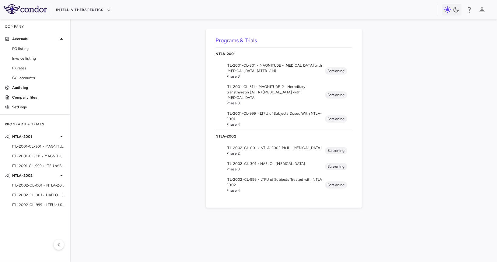
click at [269, 74] on span "Phase 3" at bounding box center [276, 76] width 99 height 5
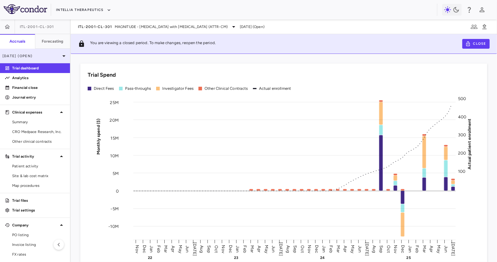
click at [51, 54] on p "[DATE] (Open)" at bounding box center [31, 55] width 58 height 5
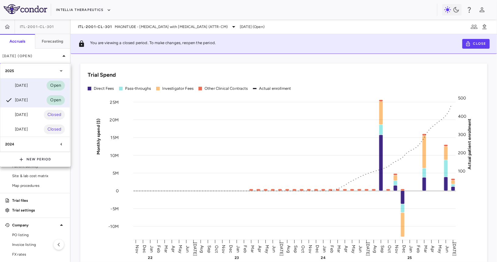
click at [34, 90] on div "[DATE] Open" at bounding box center [34, 85] width 69 height 15
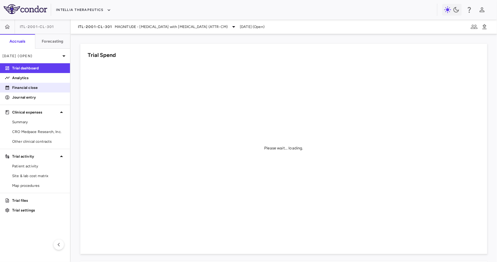
click at [45, 89] on p "Financial close" at bounding box center [38, 87] width 53 height 5
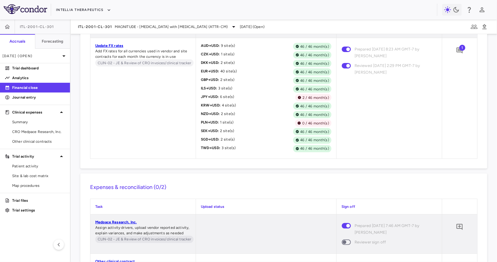
scroll to position [3615, 0]
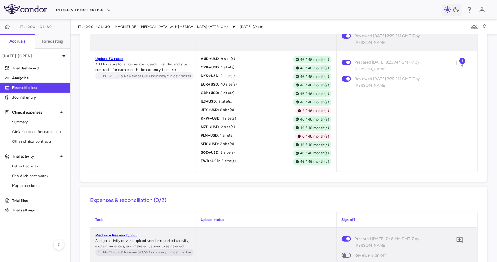
click at [455, 62] on div "1" at bounding box center [459, 63] width 15 height 15
click at [461, 62] on span "1" at bounding box center [463, 61] width 6 height 6
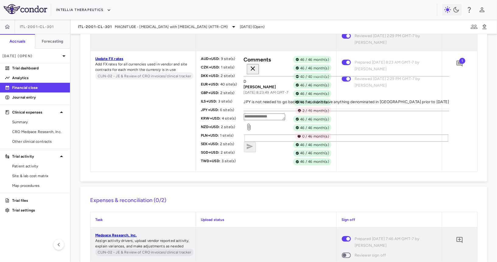
click at [255, 66] on icon "button" at bounding box center [253, 68] width 4 height 4
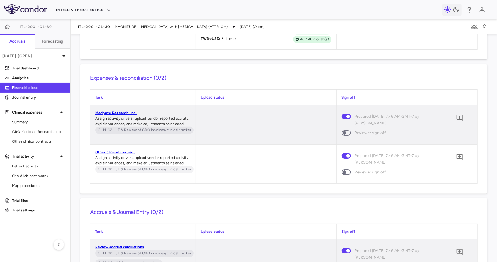
scroll to position [3739, 0]
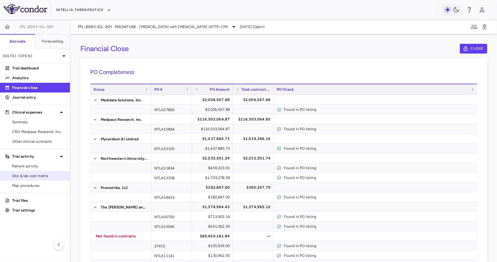
click at [49, 176] on span "Site & lab cost matrix" at bounding box center [38, 175] width 53 height 5
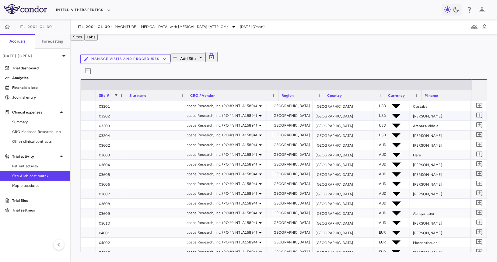
scroll to position [0, 24]
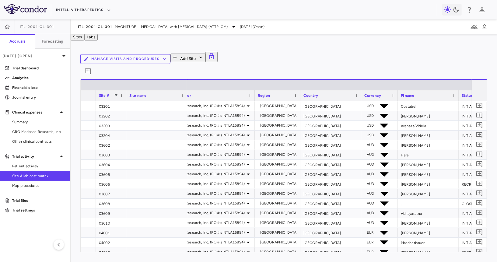
click at [383, 95] on div "Currency" at bounding box center [377, 96] width 25 height 8
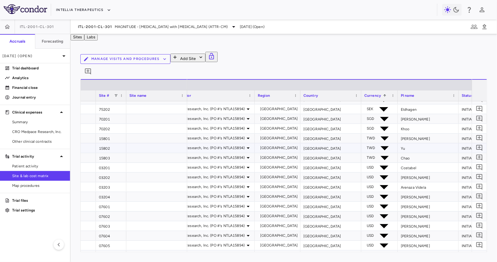
scroll to position [0, 0]
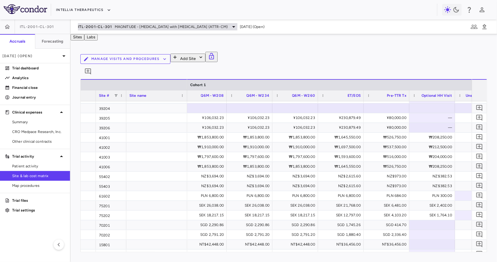
click at [129, 28] on span "MAGNITUDE - [MEDICAL_DATA] with [MEDICAL_DATA] (ATTR-CM)" at bounding box center [171, 26] width 113 height 5
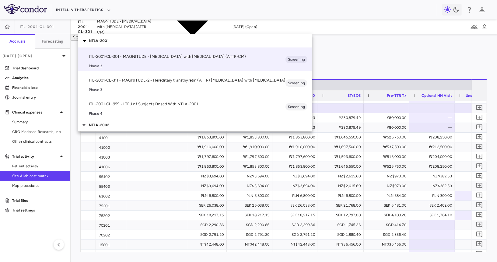
click at [119, 83] on p "ITL-2001-CL-311 • MAGNITUDE-2 - Hereditary transthyretin (ATTR) [MEDICAL_DATA] …" at bounding box center [187, 80] width 197 height 5
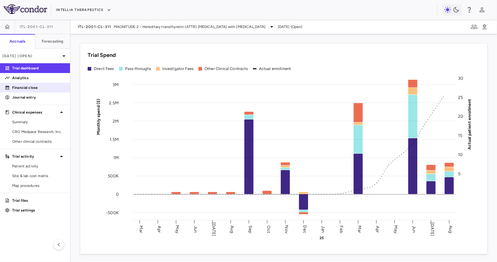
click at [41, 90] on p "Financial close" at bounding box center [38, 87] width 53 height 5
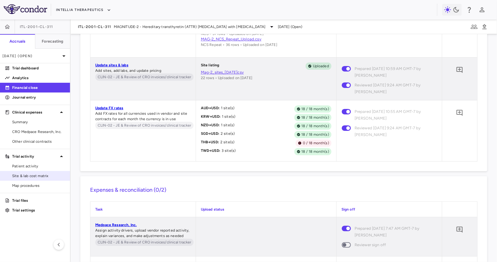
click at [42, 177] on span "Site & lab cost matrix" at bounding box center [38, 175] width 53 height 5
